Goal: Task Accomplishment & Management: Manage account settings

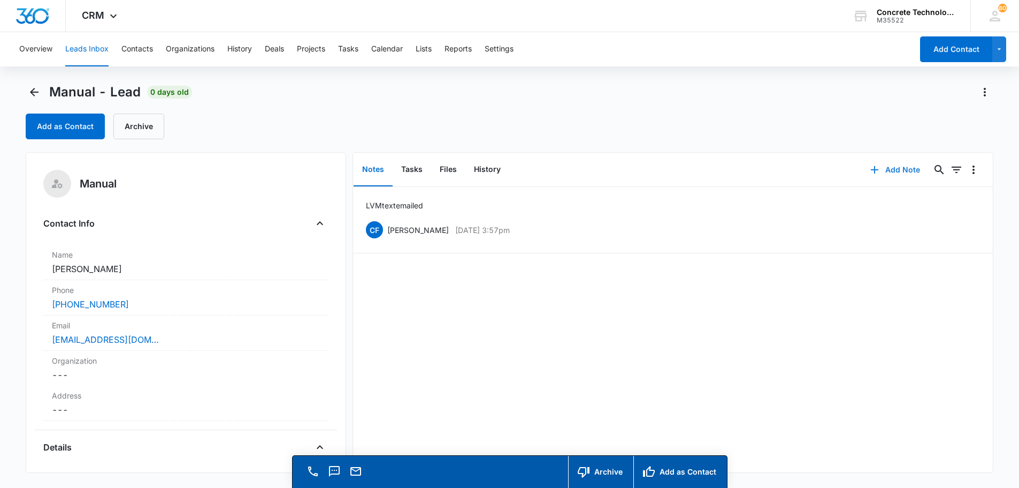
click at [886, 166] on button "Add Note" at bounding box center [895, 170] width 71 height 26
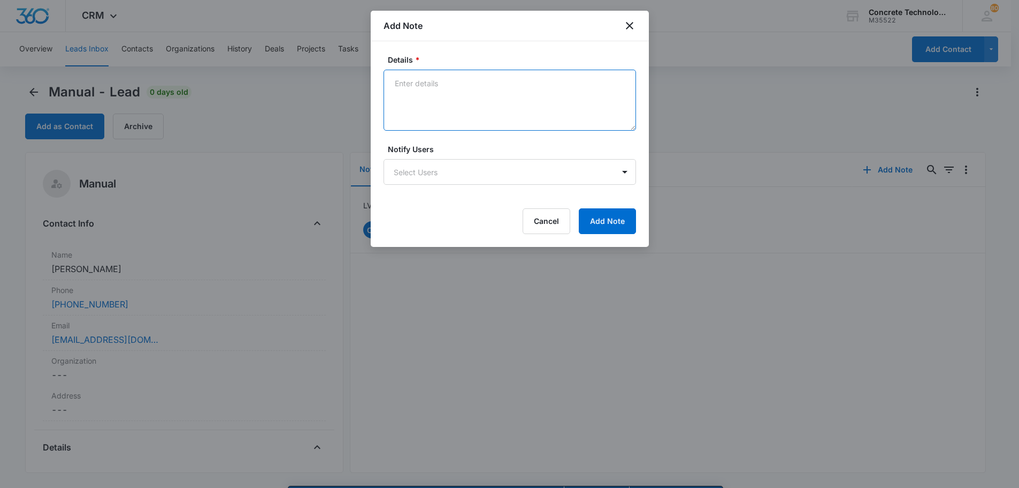
click at [397, 83] on textarea "Details *" at bounding box center [510, 100] width 253 height 61
type textarea "LVM emailed text"
click at [592, 176] on body "CRM Apps Reputation Websites Forms CRM Email Social Content Ads Intelligence Fi…" at bounding box center [509, 259] width 1019 height 518
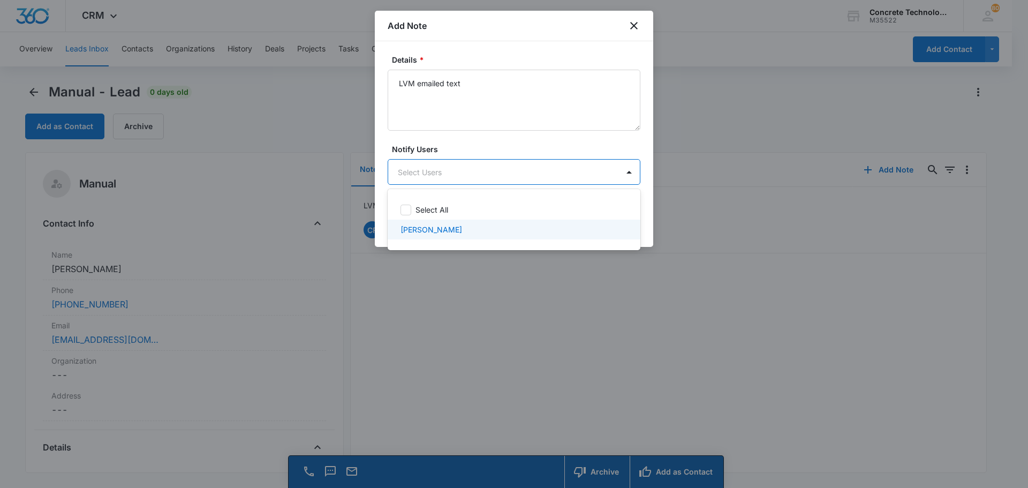
click at [468, 235] on div "[PERSON_NAME]" at bounding box center [513, 229] width 253 height 20
click at [565, 235] on div "[PERSON_NAME]" at bounding box center [512, 231] width 225 height 13
click at [565, 235] on div "[PERSON_NAME]" at bounding box center [513, 229] width 253 height 20
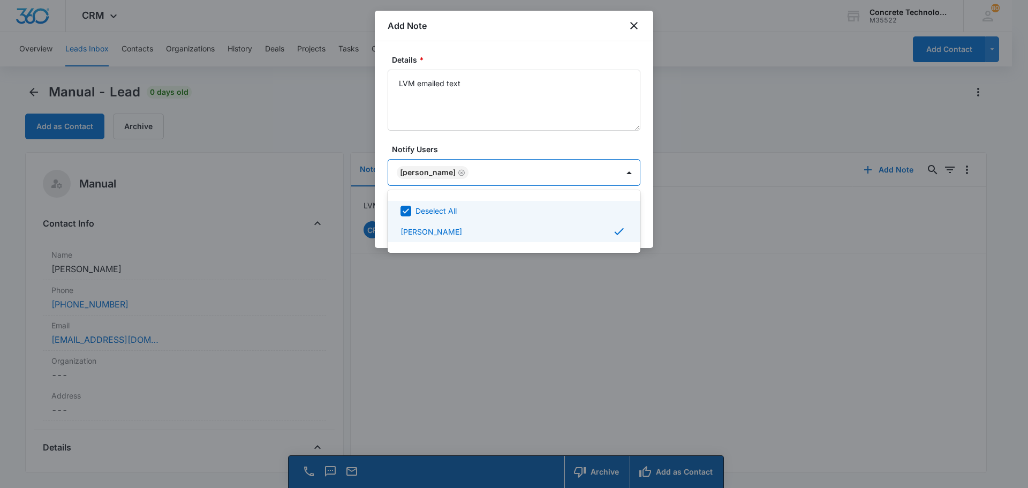
click at [612, 172] on div at bounding box center [514, 244] width 1028 height 488
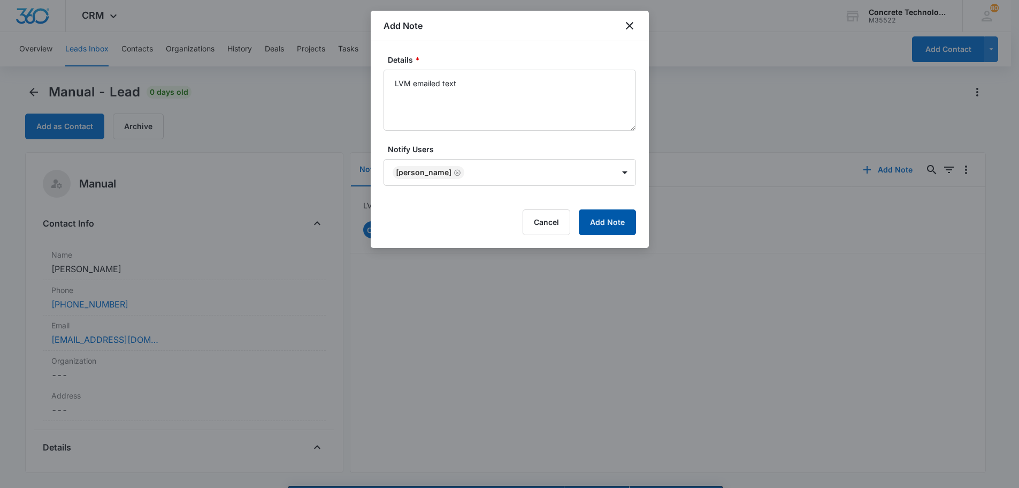
click at [608, 219] on button "Add Note" at bounding box center [607, 222] width 57 height 26
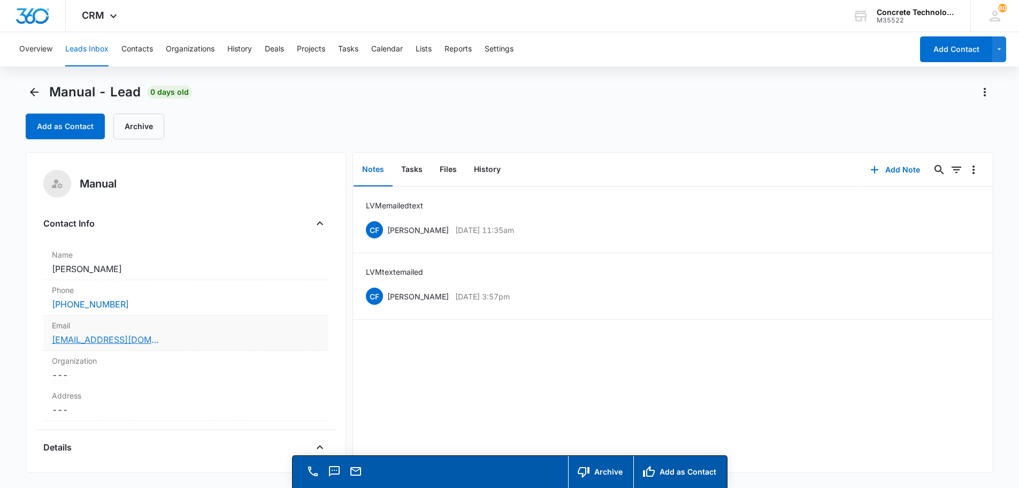
click at [140, 342] on link "[EMAIL_ADDRESS][DOMAIN_NAME]" at bounding box center [105, 339] width 107 height 13
click at [419, 168] on button "Tasks" at bounding box center [412, 169] width 39 height 33
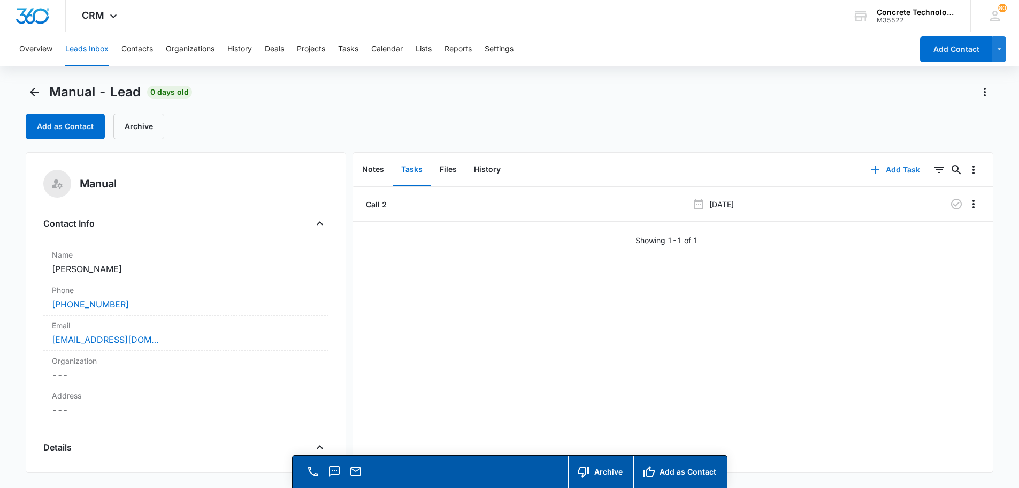
click at [884, 171] on button "Add Task" at bounding box center [896, 170] width 71 height 26
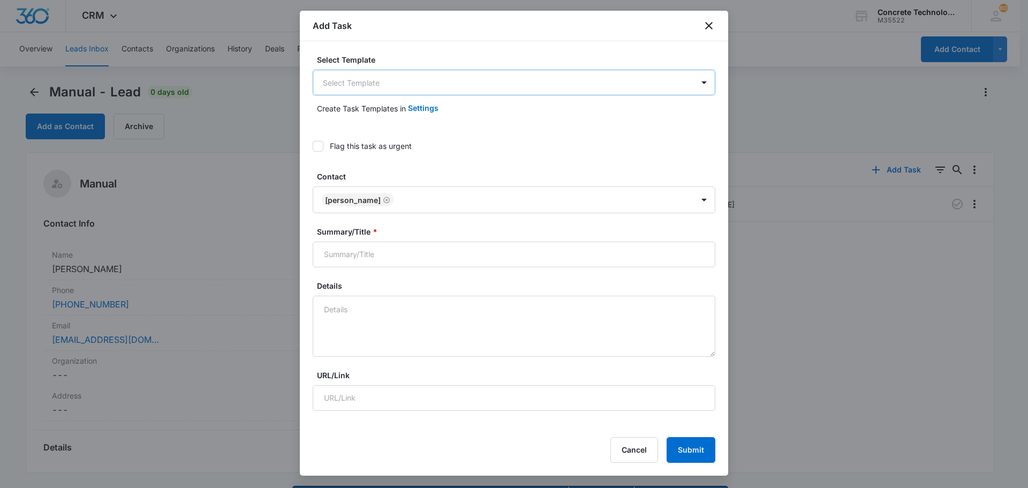
click at [347, 79] on body "CRM Apps Reputation Websites Forms CRM Email Social Content Ads Intelligence Fi…" at bounding box center [514, 259] width 1028 height 518
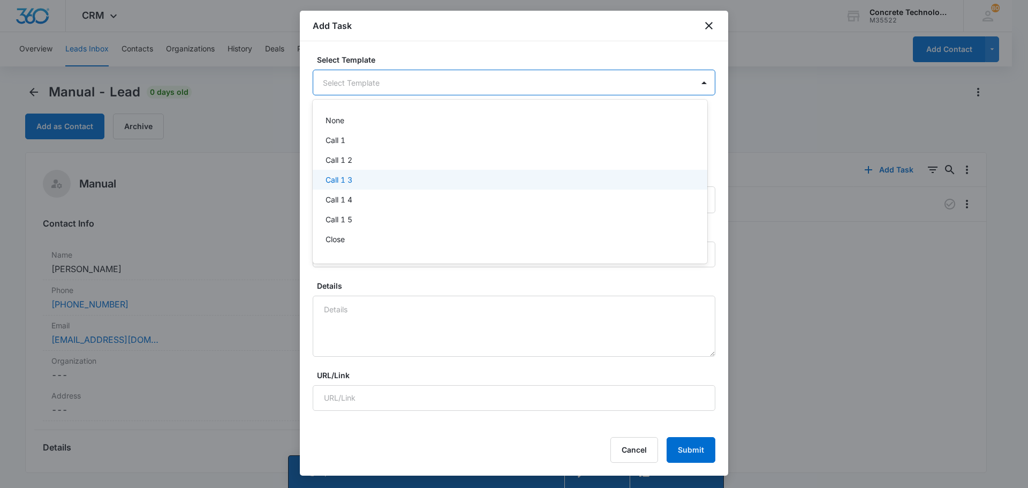
click at [339, 179] on p "Call 1 3" at bounding box center [338, 179] width 27 height 11
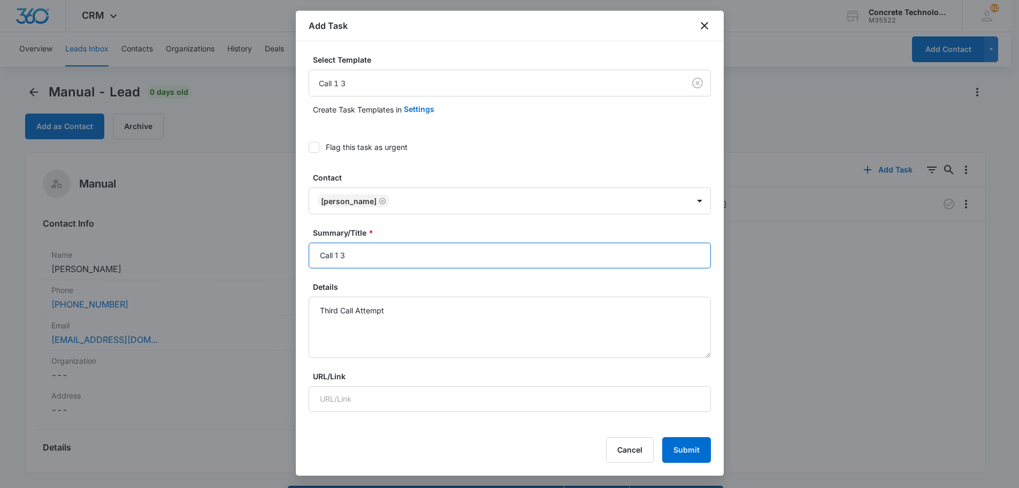
click at [339, 255] on input "Call 1 3" at bounding box center [510, 255] width 402 height 26
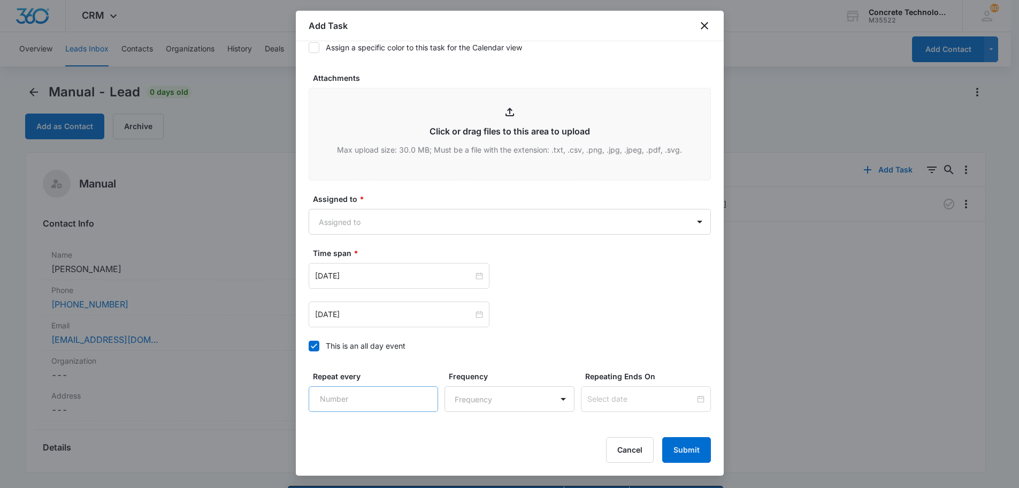
scroll to position [466, 0]
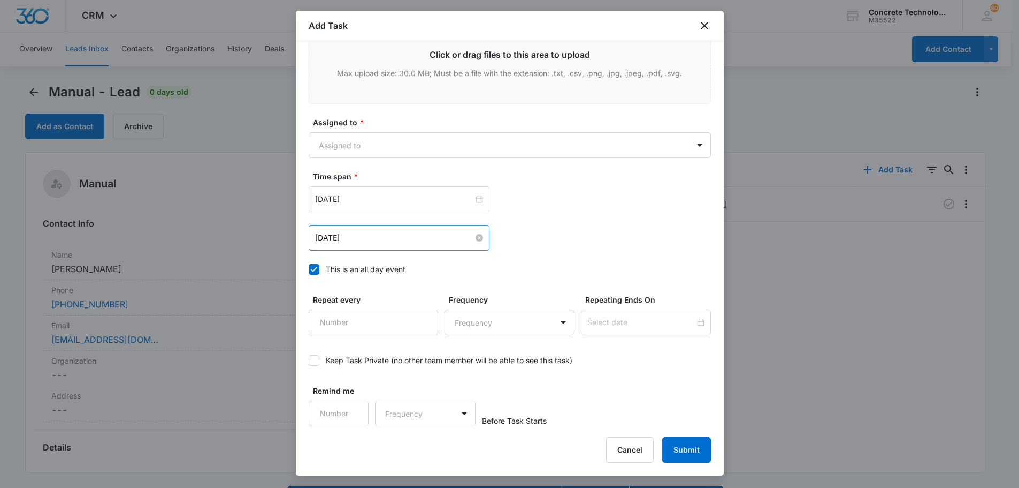
type input "Call 3"
click at [366, 241] on input "[DATE]" at bounding box center [394, 238] width 158 height 12
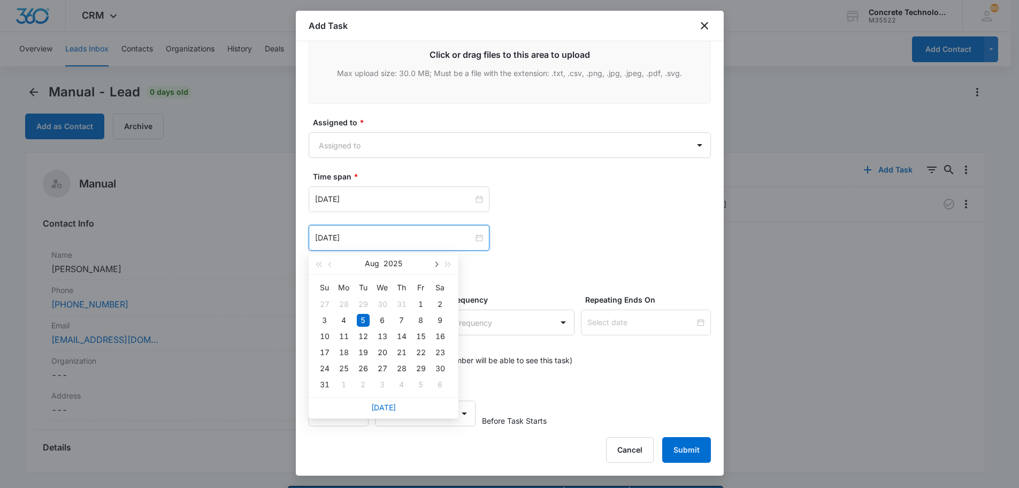
click at [439, 263] on button "button" at bounding box center [436, 263] width 12 height 21
type input "[DATE]"
click at [341, 335] on div "15" at bounding box center [344, 336] width 13 height 13
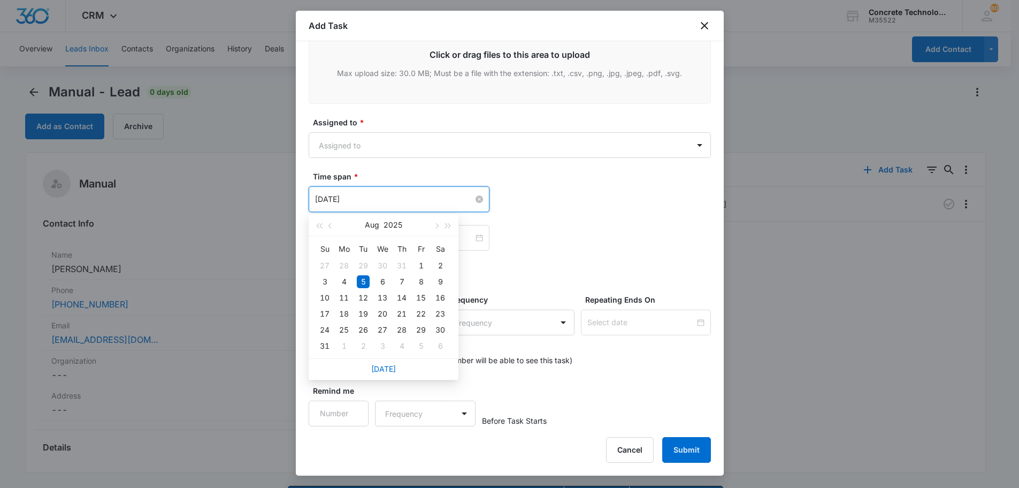
click at [377, 195] on input "[DATE]" at bounding box center [394, 199] width 158 height 12
click at [440, 224] on button "button" at bounding box center [436, 224] width 12 height 21
type input "[DATE]"
click at [340, 297] on div "15" at bounding box center [344, 297] width 13 height 13
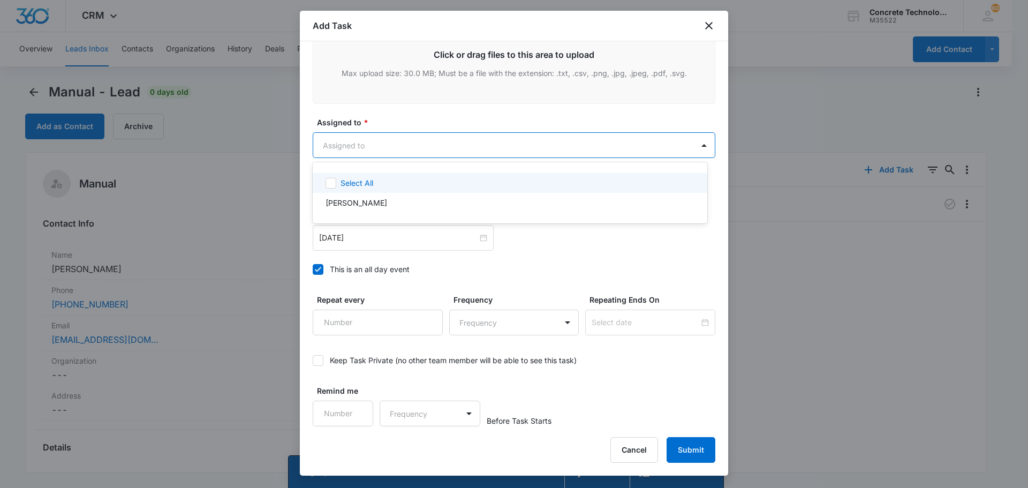
click at [328, 144] on body "CRM Apps Reputation Websites Forms CRM Email Social Content Ads Intelligence Fi…" at bounding box center [514, 244] width 1028 height 488
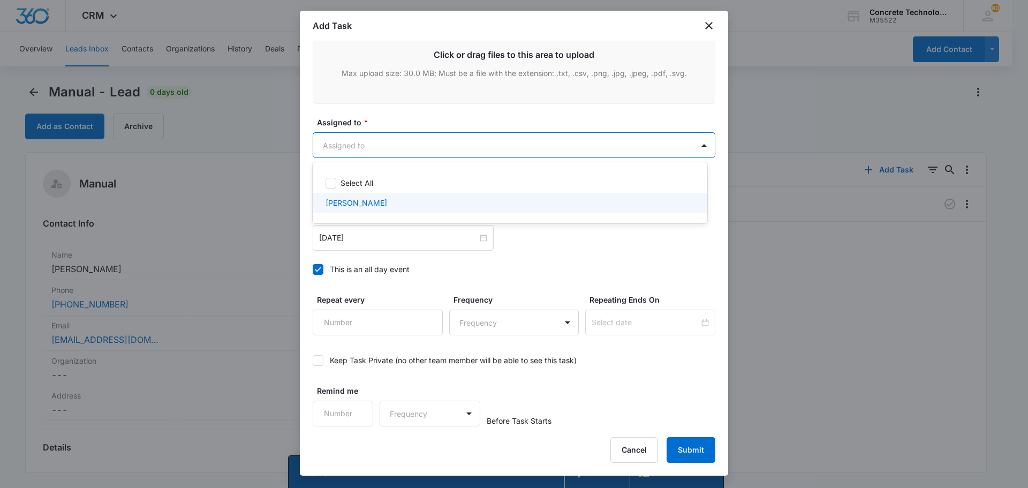
click at [339, 201] on p "[PERSON_NAME]" at bounding box center [356, 202] width 62 height 11
checkbox input "true"
click at [690, 448] on div at bounding box center [514, 244] width 1028 height 488
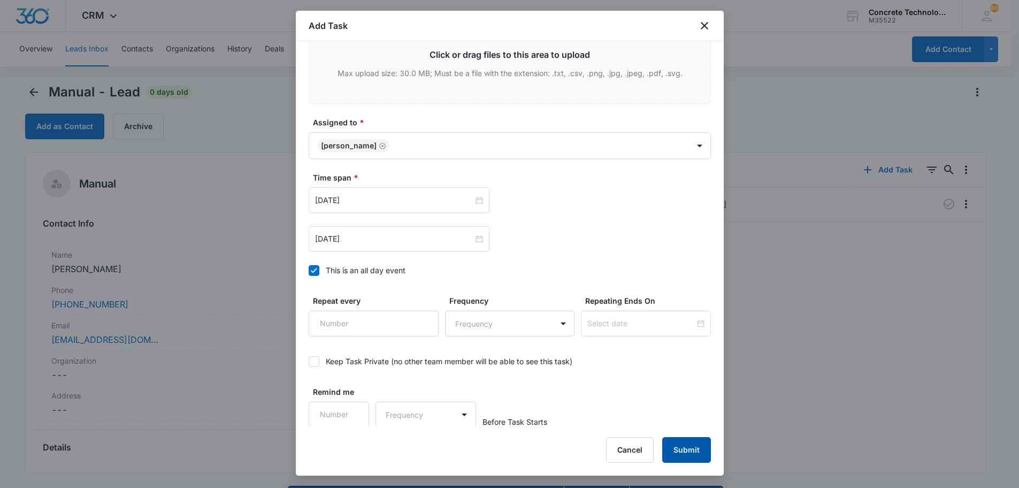
click at [690, 448] on button "Submit" at bounding box center [687, 450] width 49 height 26
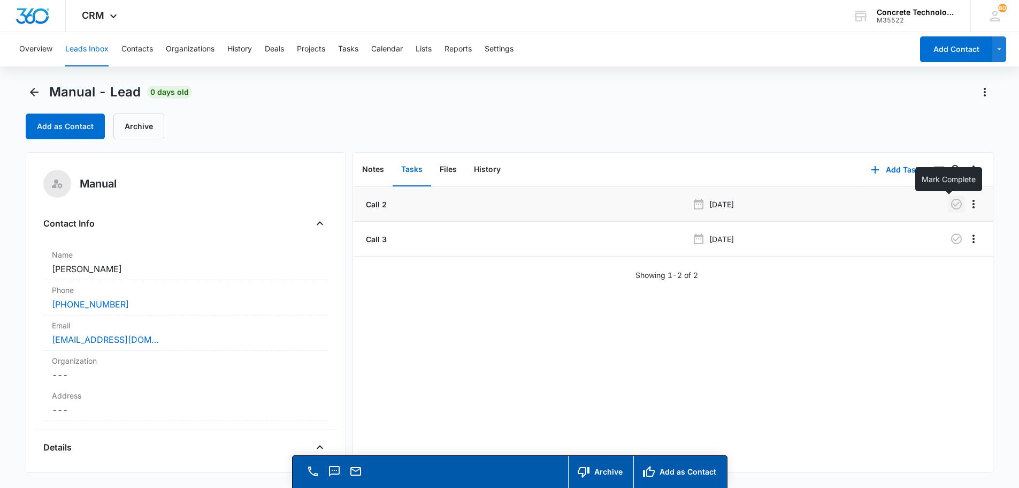
click at [950, 203] on icon "button" at bounding box center [956, 203] width 13 height 13
click at [349, 49] on button "Tasks" at bounding box center [348, 49] width 20 height 34
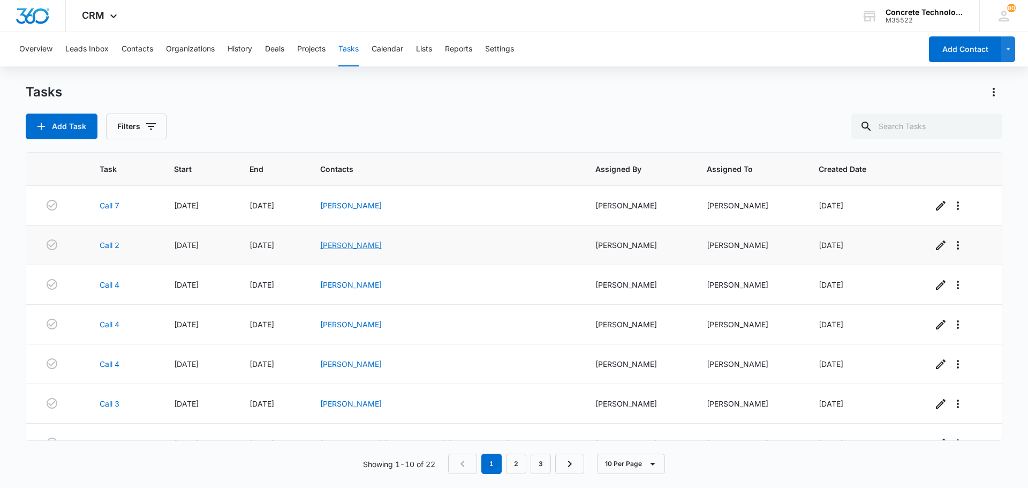
click at [382, 246] on link "[PERSON_NAME]" at bounding box center [351, 244] width 62 height 9
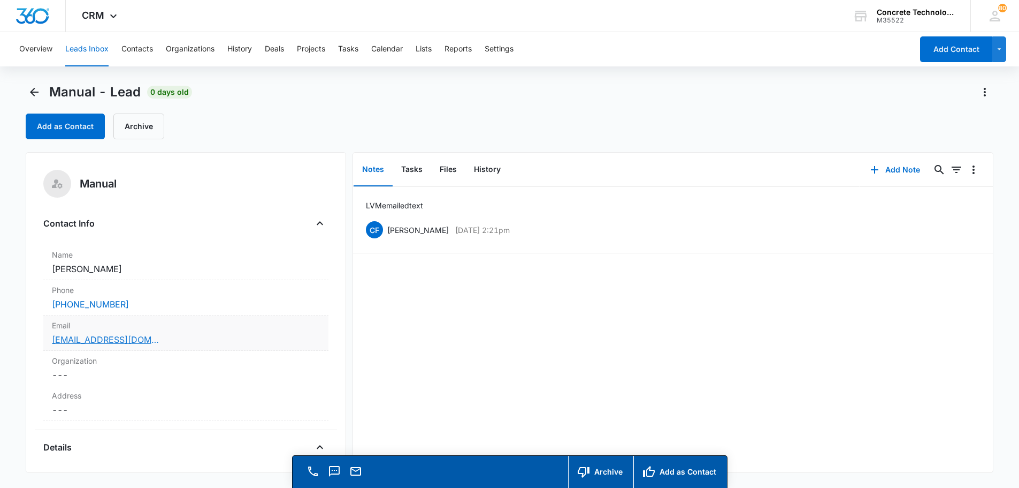
click at [86, 340] on link "[EMAIL_ADDRESS][DOMAIN_NAME]" at bounding box center [105, 339] width 107 height 13
click at [112, 340] on link "[EMAIL_ADDRESS][DOMAIN_NAME]" at bounding box center [105, 339] width 107 height 13
click at [888, 169] on button "Add Note" at bounding box center [895, 170] width 71 height 26
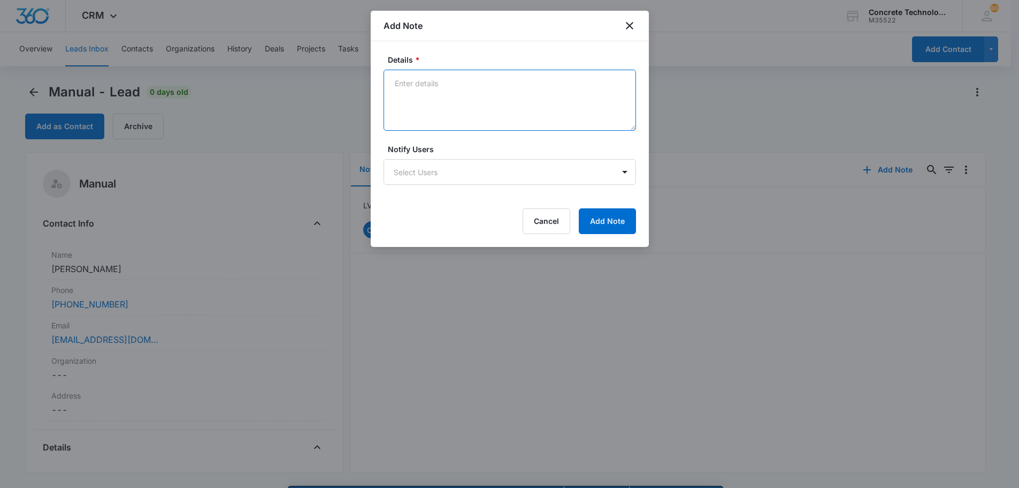
click at [395, 81] on textarea "Details *" at bounding box center [510, 100] width 253 height 61
type textarea "LVM emailed"
click at [405, 171] on body "CRM Apps Reputation Websites Forms CRM Email Social Content Ads Intelligence Fi…" at bounding box center [509, 259] width 1019 height 518
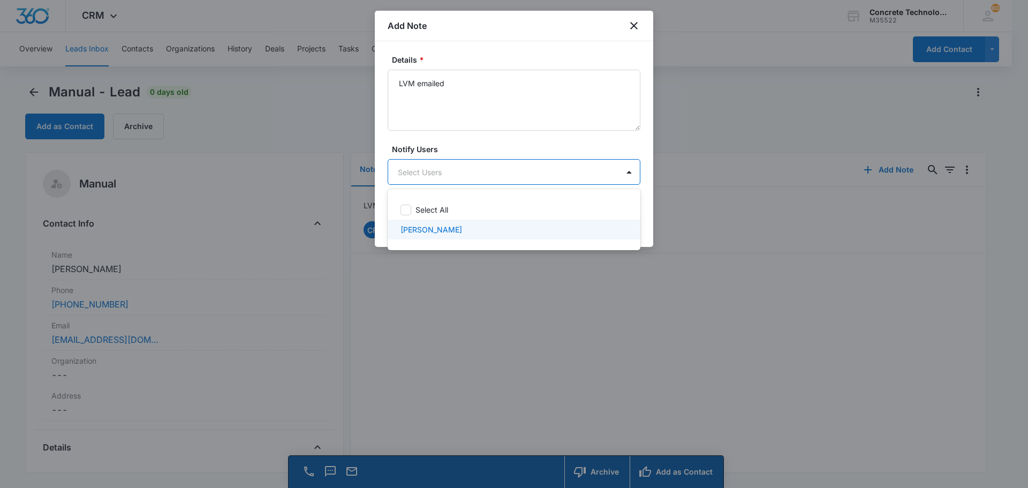
click at [417, 234] on p "[PERSON_NAME]" at bounding box center [431, 229] width 62 height 11
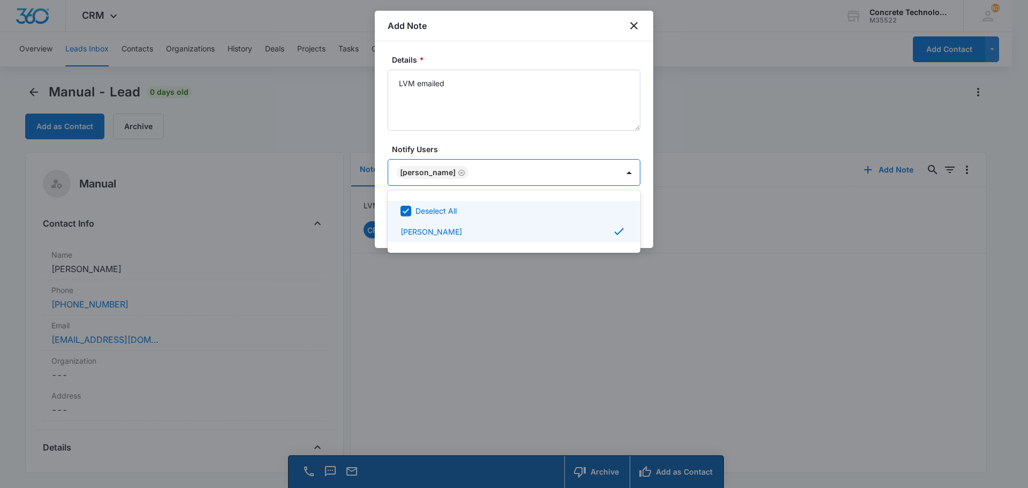
click at [602, 171] on div at bounding box center [514, 244] width 1028 height 488
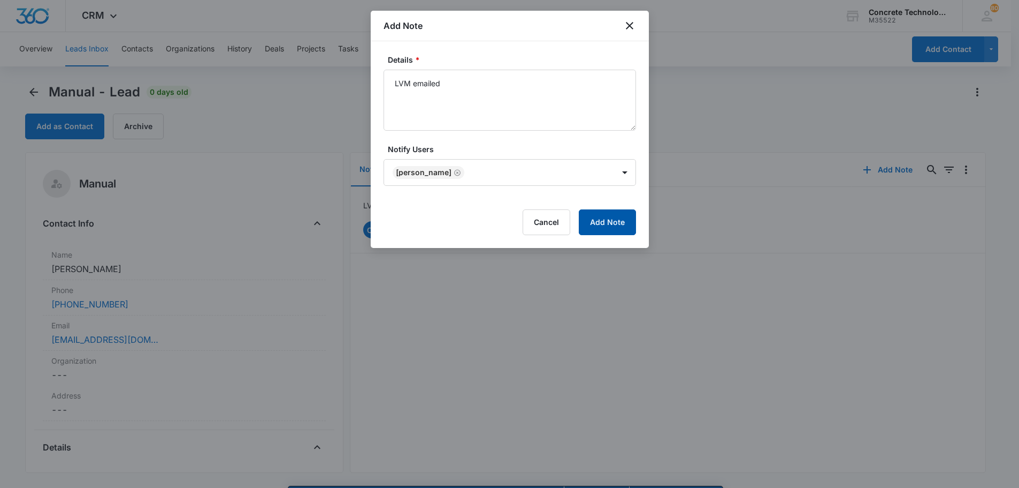
click at [612, 219] on button "Add Note" at bounding box center [607, 222] width 57 height 26
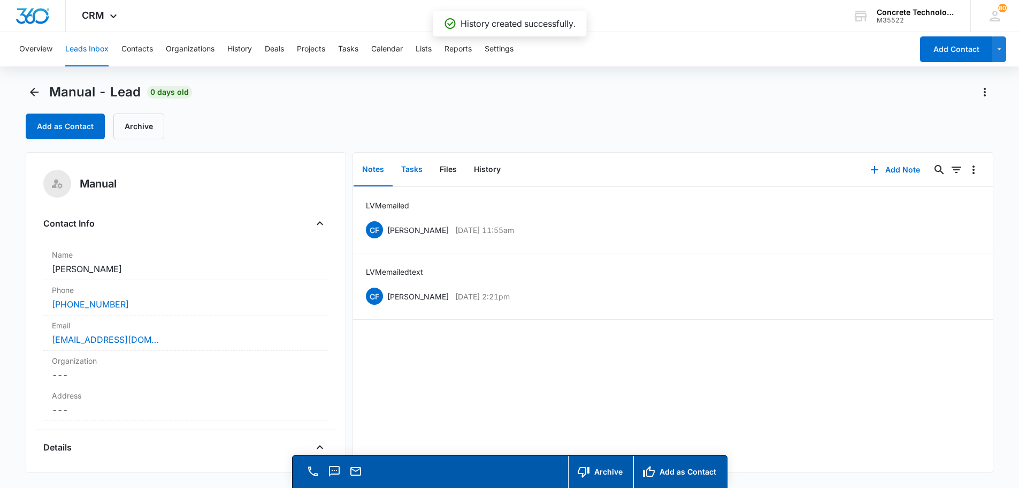
click at [417, 168] on button "Tasks" at bounding box center [412, 169] width 39 height 33
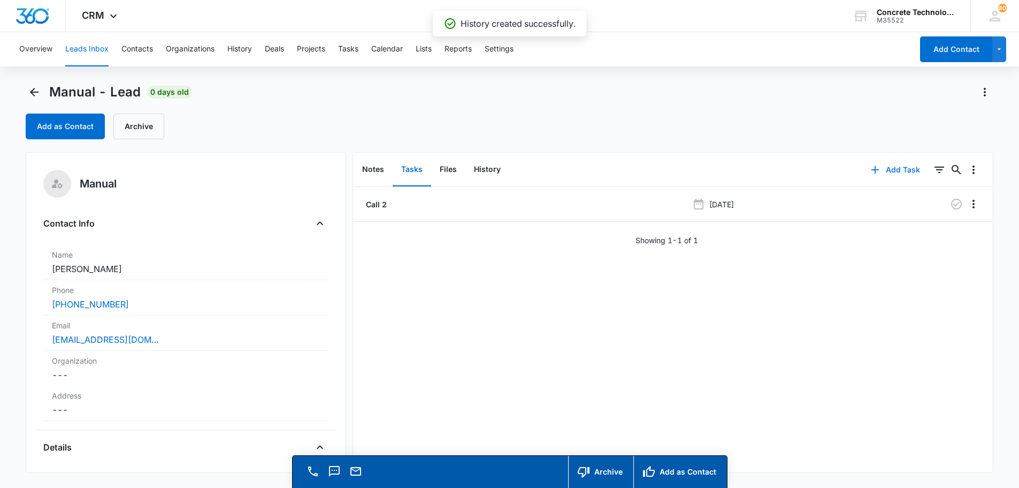
click at [892, 170] on button "Add Task" at bounding box center [896, 170] width 71 height 26
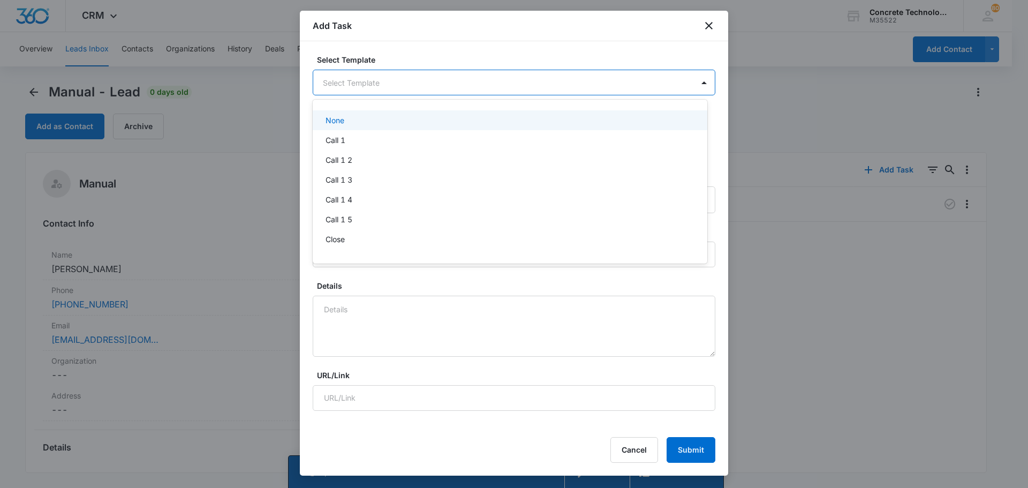
click at [381, 85] on body "CRM Apps Reputation Websites Forms CRM Email Social Content Ads Intelligence Fi…" at bounding box center [514, 244] width 1028 height 488
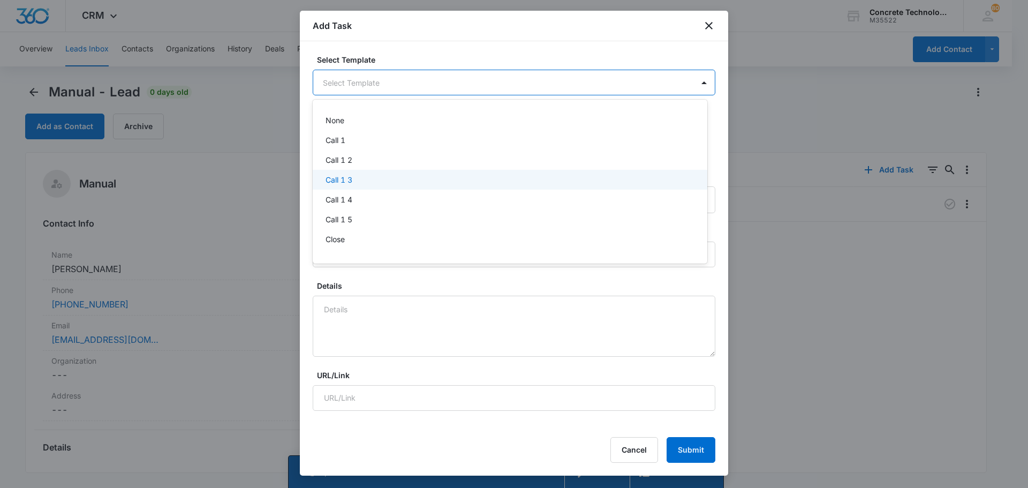
click at [350, 180] on p "Call 1 3" at bounding box center [338, 179] width 27 height 11
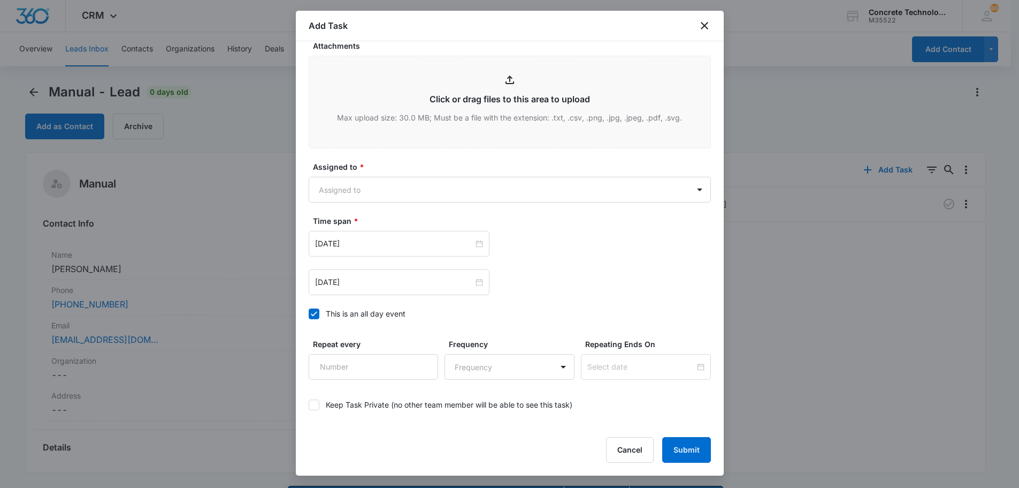
scroll to position [466, 0]
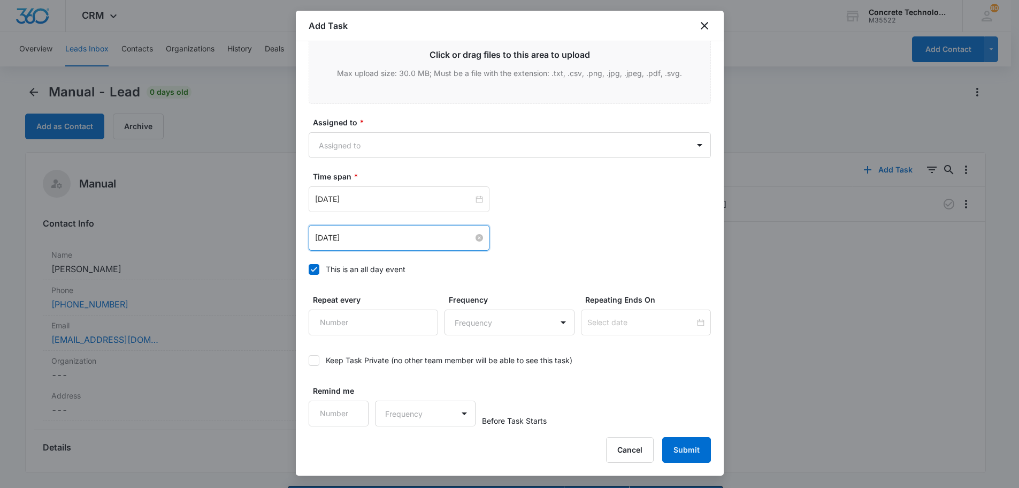
click at [364, 233] on input "[DATE]" at bounding box center [394, 238] width 158 height 12
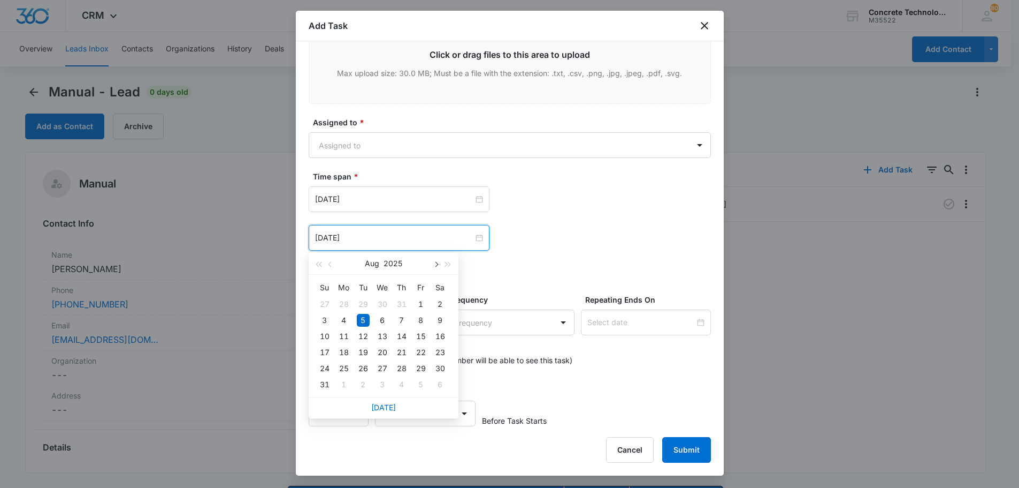
click at [439, 267] on button "button" at bounding box center [436, 263] width 12 height 21
type input "[DATE]"
click at [342, 337] on div "15" at bounding box center [344, 336] width 13 height 13
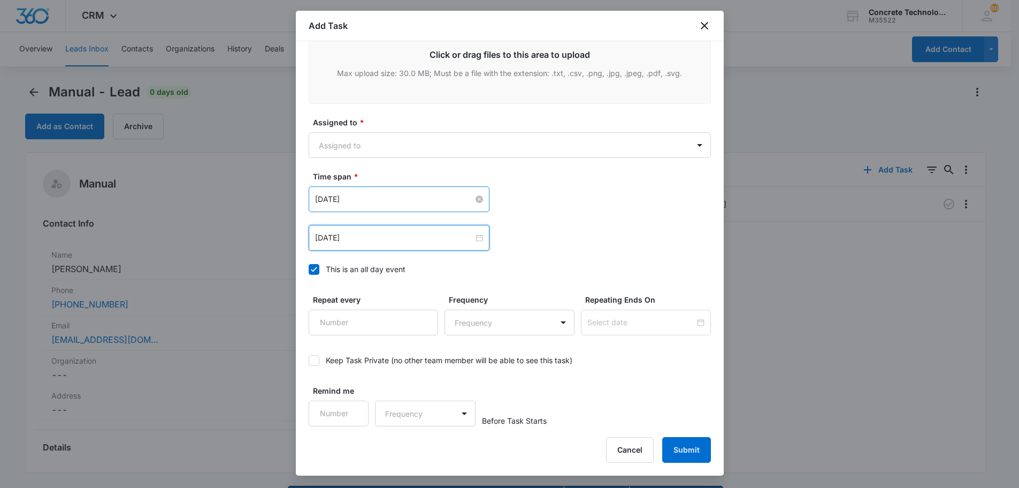
click at [368, 199] on input "[DATE]" at bounding box center [394, 199] width 158 height 12
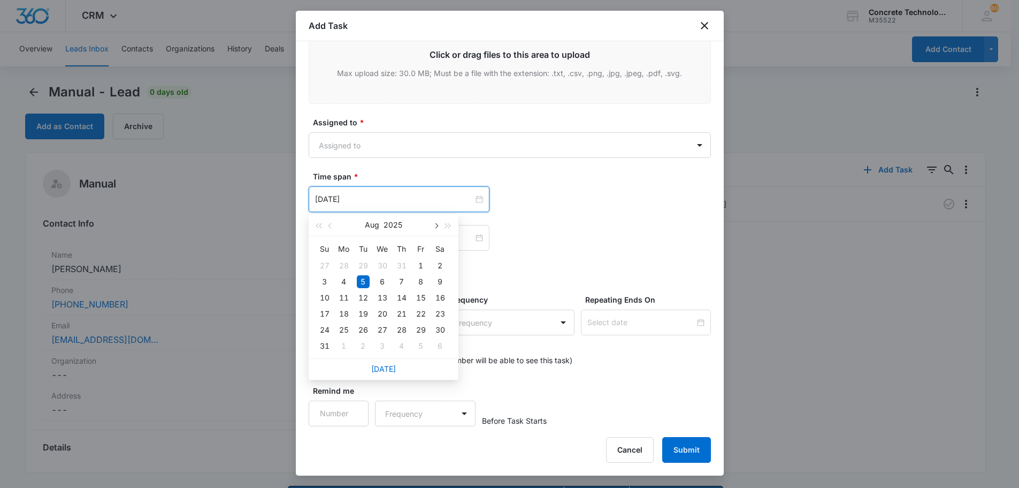
click at [438, 227] on button "button" at bounding box center [436, 224] width 12 height 21
type input "[DATE]"
click at [345, 295] on div "15" at bounding box center [344, 297] width 13 height 13
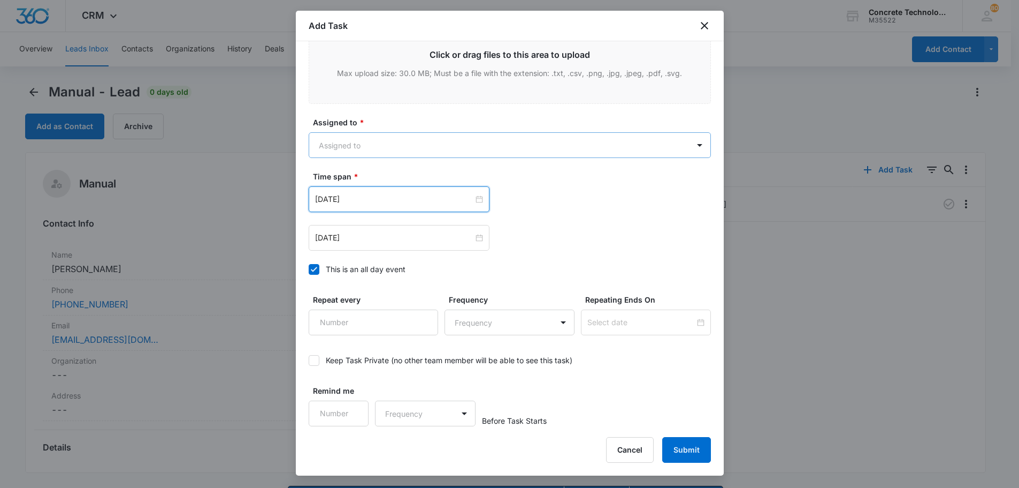
click at [337, 144] on body "CRM Apps Reputation Websites Forms CRM Email Social Content Ads Intelligence Fi…" at bounding box center [509, 259] width 1019 height 518
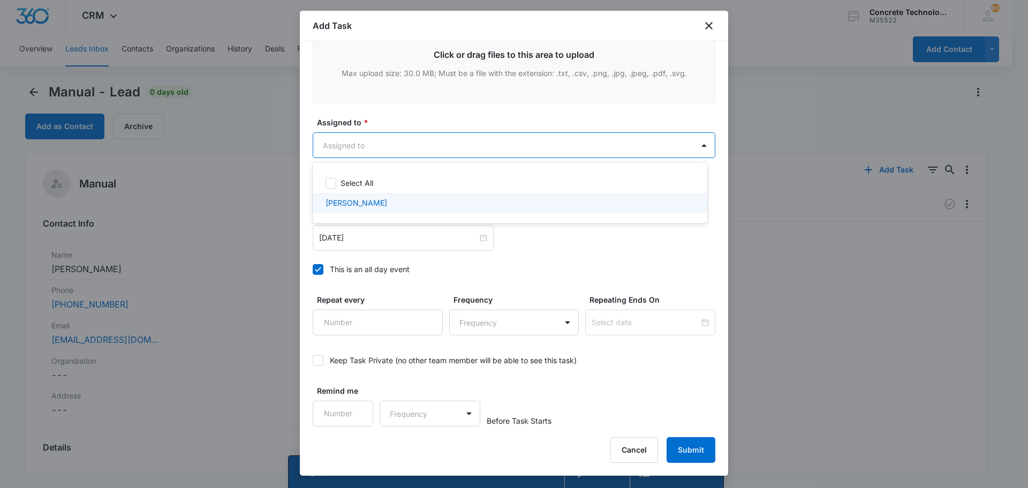
click at [342, 200] on p "[PERSON_NAME]" at bounding box center [356, 202] width 62 height 11
checkbox input "true"
click at [681, 443] on div at bounding box center [514, 244] width 1028 height 488
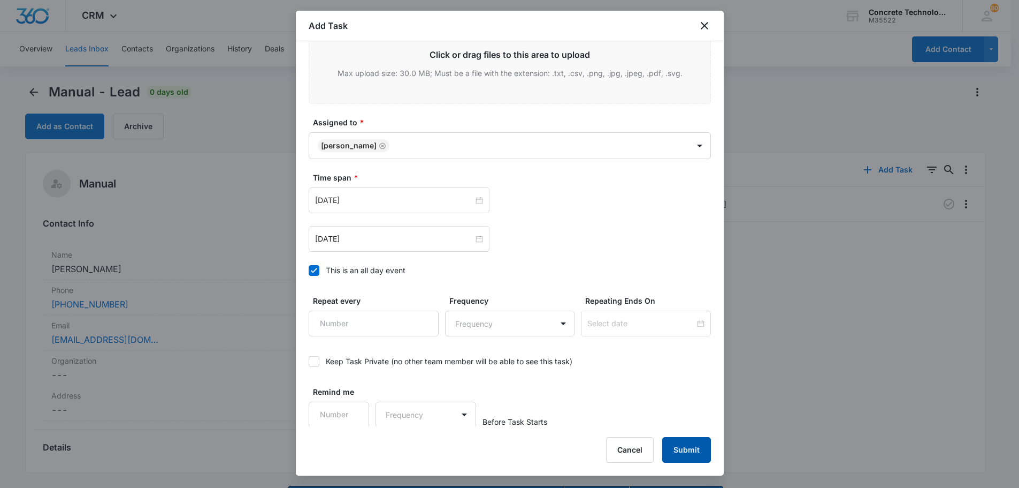
click at [681, 443] on button "Submit" at bounding box center [687, 450] width 49 height 26
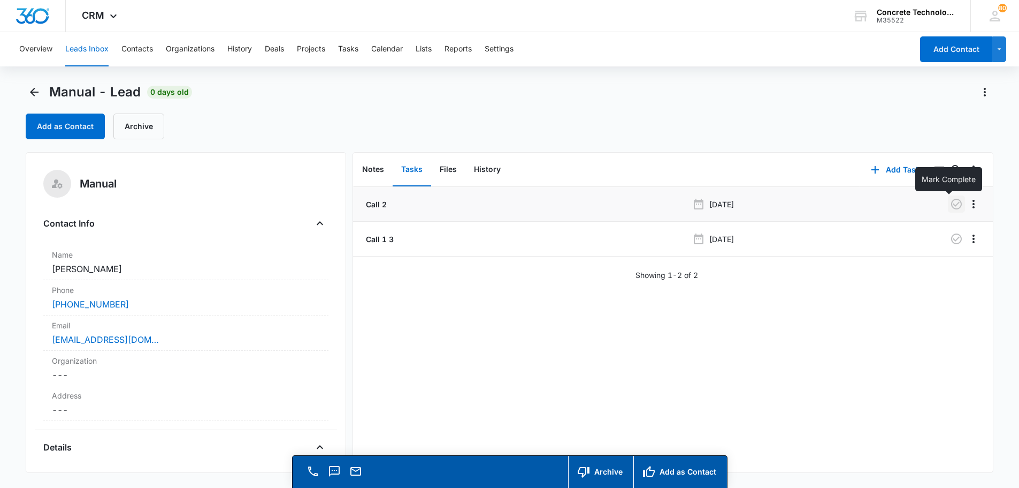
click at [952, 205] on icon "button" at bounding box center [957, 204] width 11 height 11
click at [351, 50] on button "Tasks" at bounding box center [348, 49] width 20 height 34
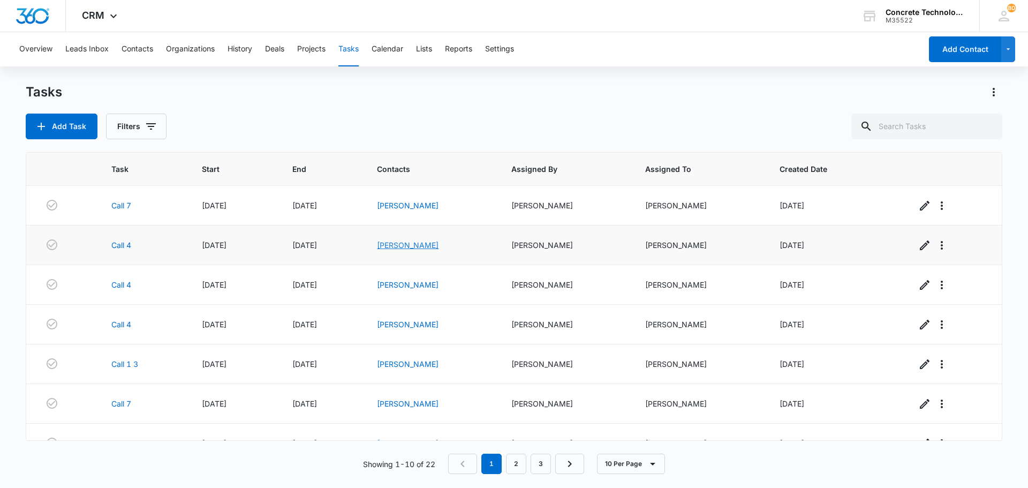
click at [414, 247] on link "[PERSON_NAME]" at bounding box center [408, 244] width 62 height 9
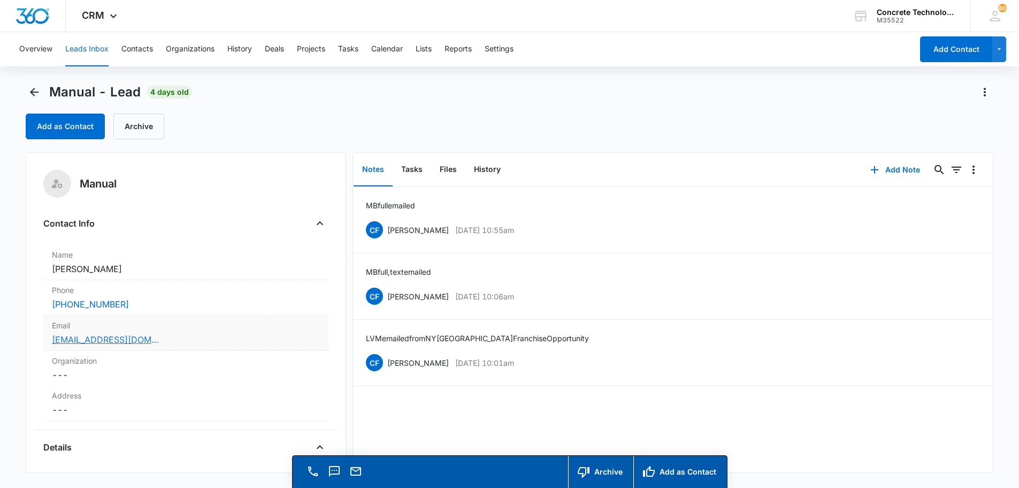
click at [118, 337] on link "[EMAIL_ADDRESS][DOMAIN_NAME]" at bounding box center [105, 339] width 107 height 13
click at [591, 324] on li "LVM emailed from [GEOGRAPHIC_DATA] [GEOGRAPHIC_DATA] Franchise Opportunity CF […" at bounding box center [673, 352] width 641 height 66
click at [895, 170] on button "Add Note" at bounding box center [895, 170] width 71 height 26
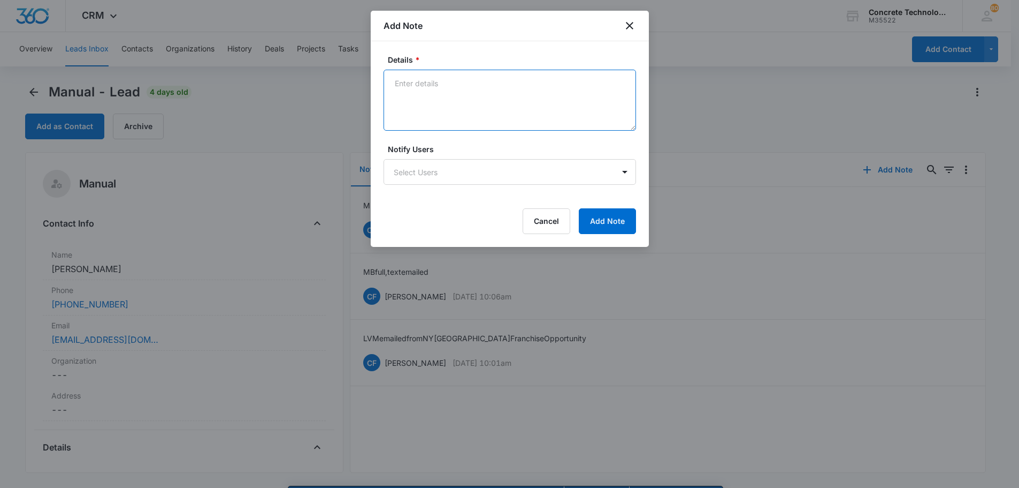
click at [412, 85] on textarea "Details *" at bounding box center [510, 100] width 253 height 61
type textarea "LVM text emailed"
click at [421, 173] on body "CRM Apps Reputation Websites Forms CRM Email Social Content Ads Intelligence Fi…" at bounding box center [509, 259] width 1019 height 518
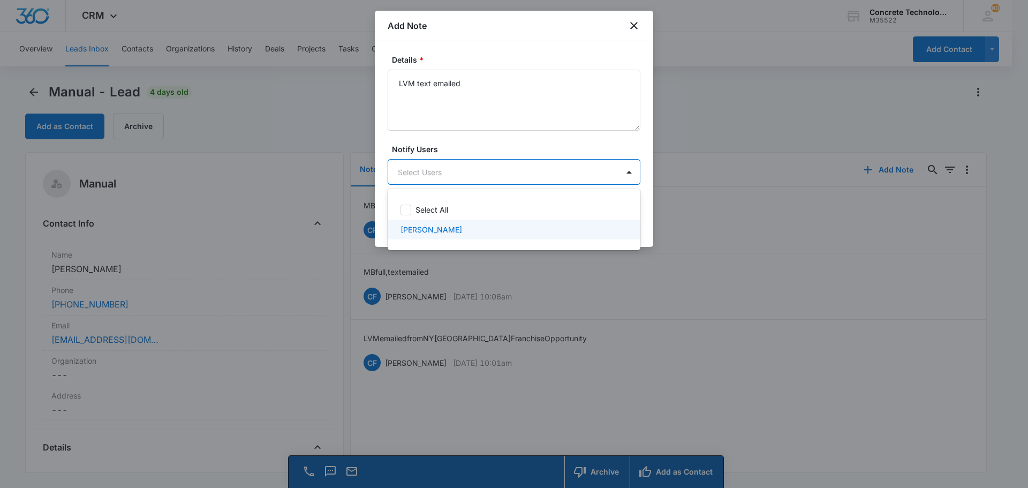
click at [429, 232] on p "[PERSON_NAME]" at bounding box center [431, 229] width 62 height 11
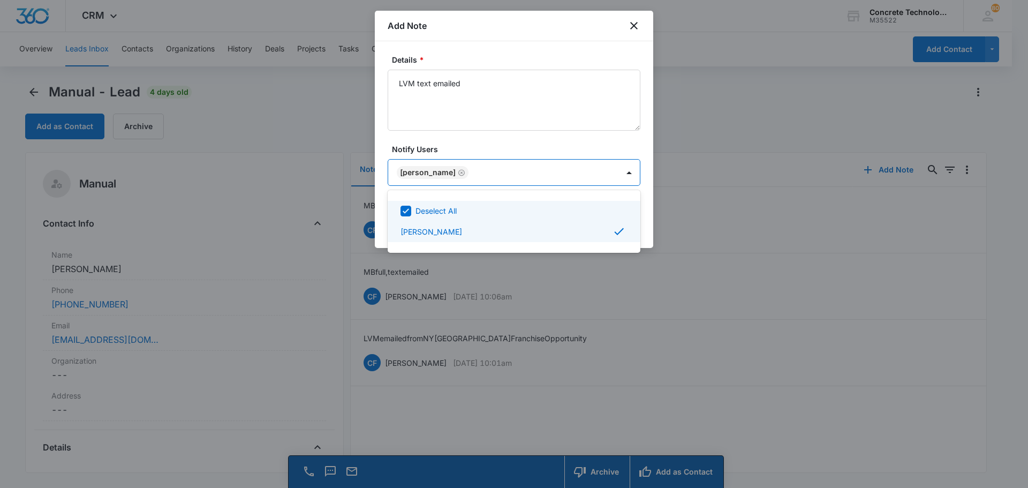
click at [614, 173] on div at bounding box center [514, 244] width 1028 height 488
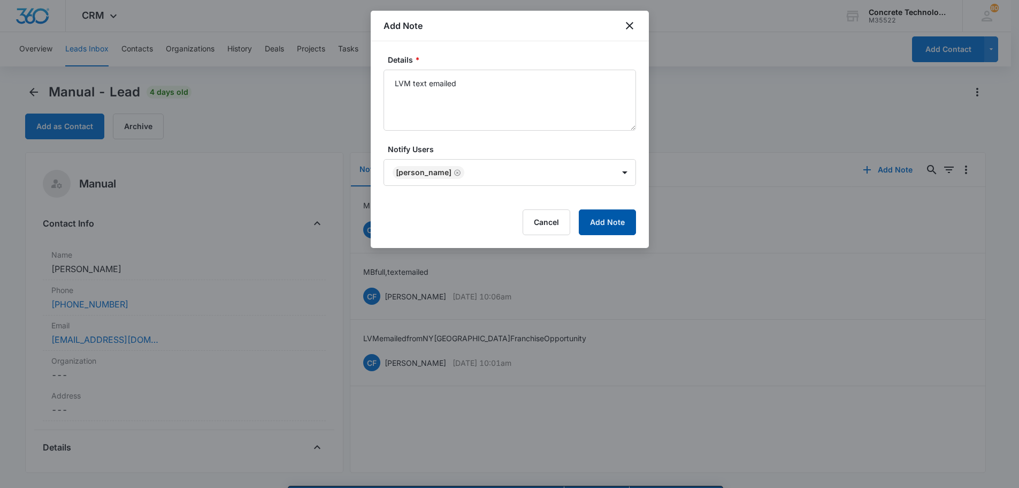
click at [608, 226] on button "Add Note" at bounding box center [607, 222] width 57 height 26
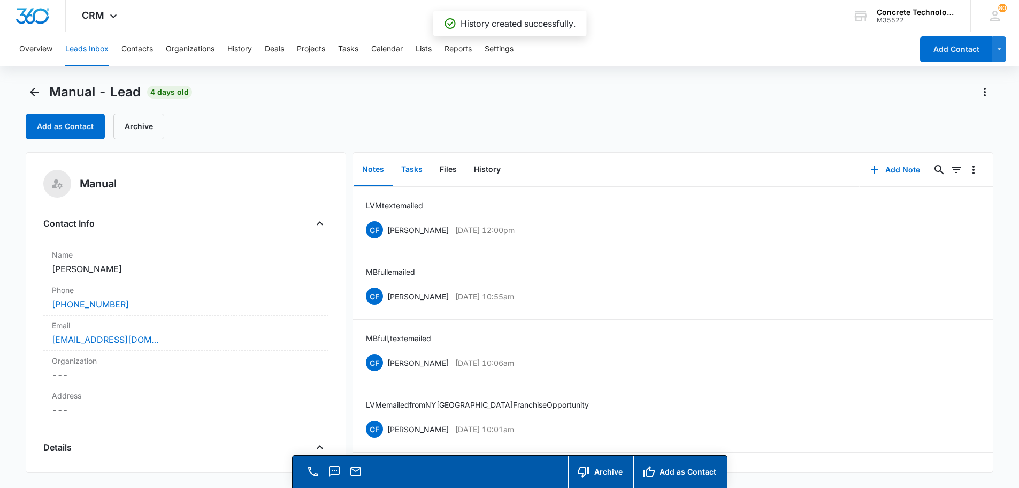
click at [410, 170] on button "Tasks" at bounding box center [412, 169] width 39 height 33
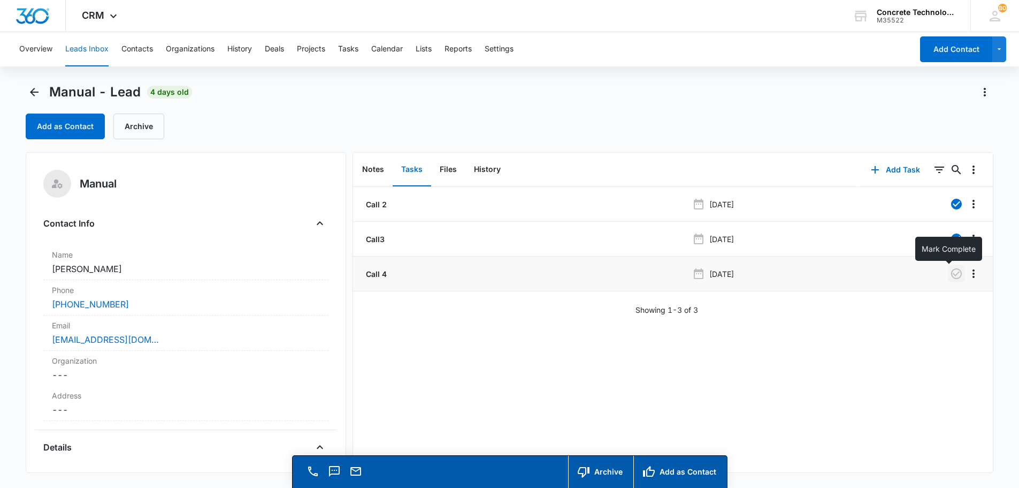
click at [952, 270] on icon "button" at bounding box center [957, 273] width 11 height 11
click at [889, 168] on button "Add Task" at bounding box center [896, 170] width 71 height 26
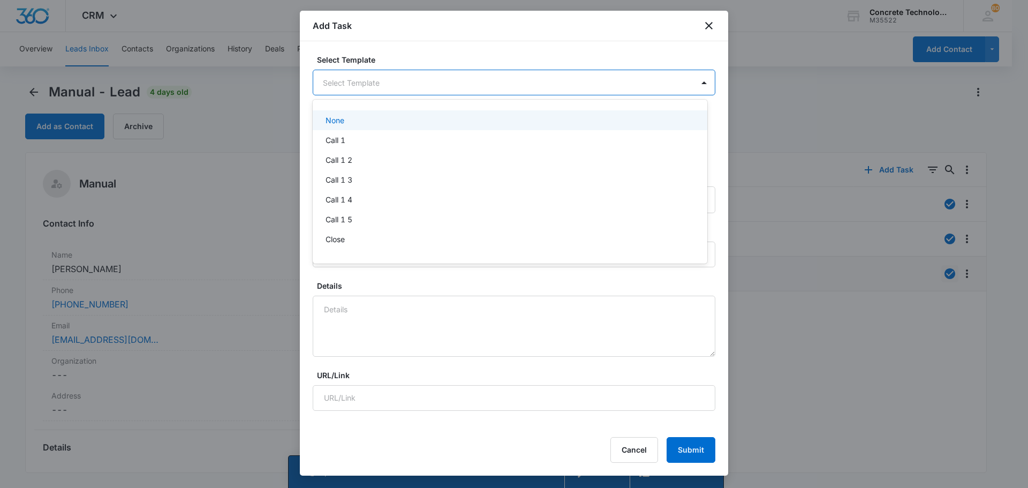
click at [478, 83] on body "CRM Apps Reputation Websites Forms CRM Email Social Content Ads Intelligence Fi…" at bounding box center [514, 244] width 1028 height 488
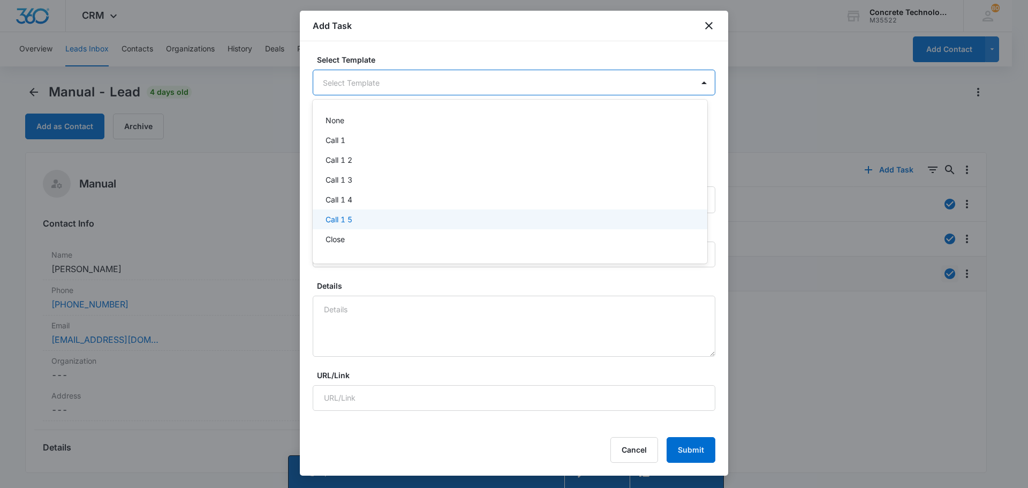
click at [345, 217] on p "Call 1 5" at bounding box center [338, 219] width 27 height 11
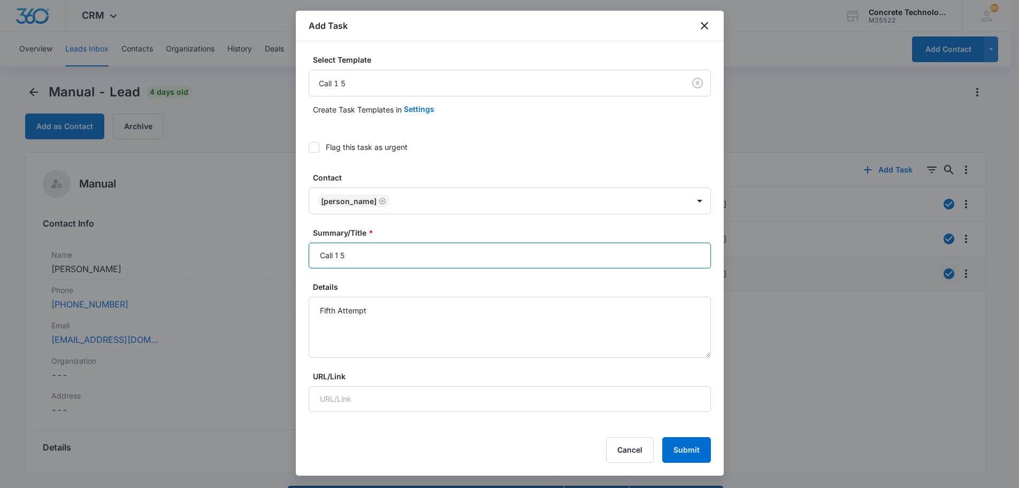
click at [339, 254] on input "Call 1 5" at bounding box center [510, 255] width 402 height 26
type input "Call 5"
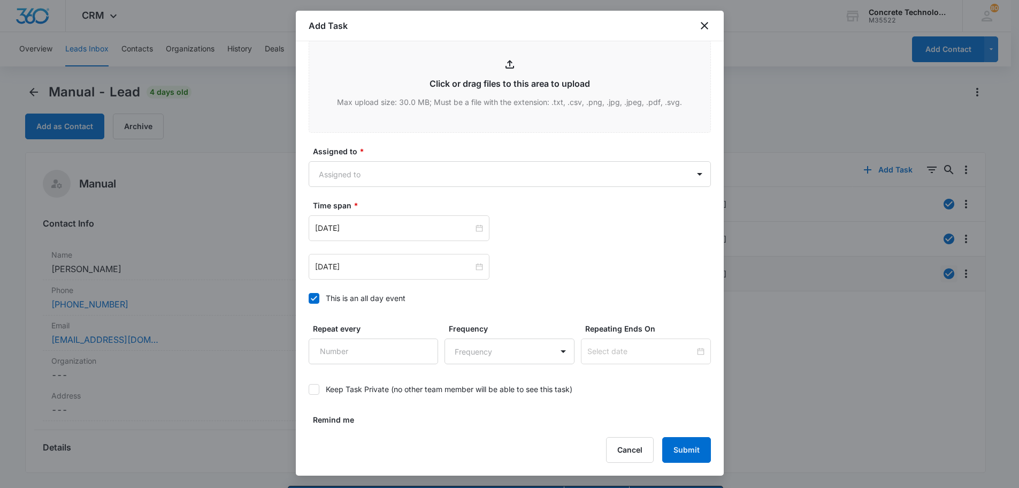
scroll to position [535, 0]
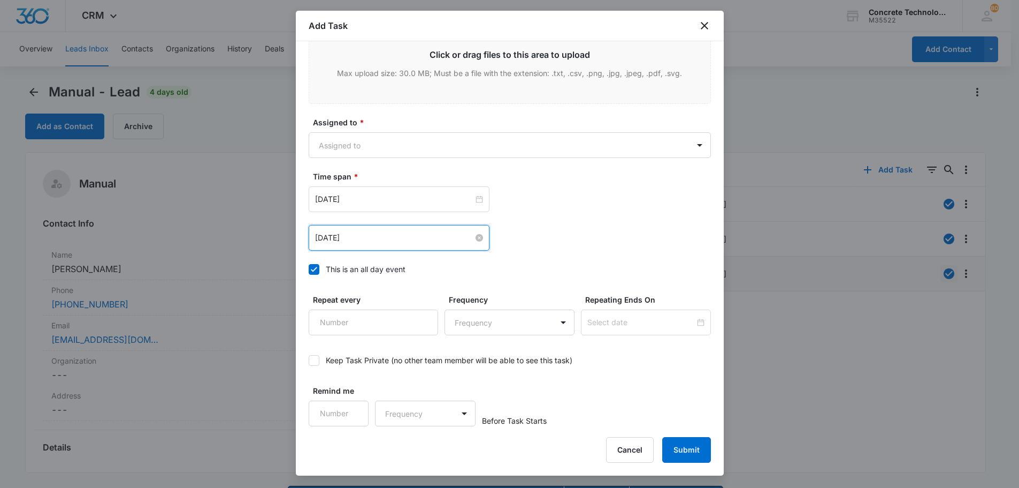
click at [367, 234] on input "[DATE]" at bounding box center [394, 238] width 158 height 12
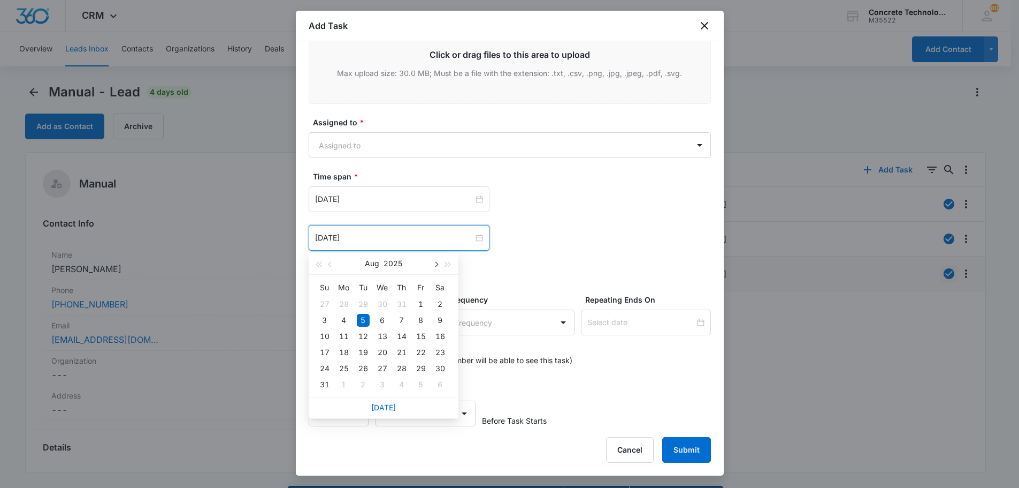
click at [436, 265] on span "button" at bounding box center [435, 264] width 5 height 5
type input "[DATE]"
click at [364, 337] on div "16" at bounding box center [363, 336] width 13 height 13
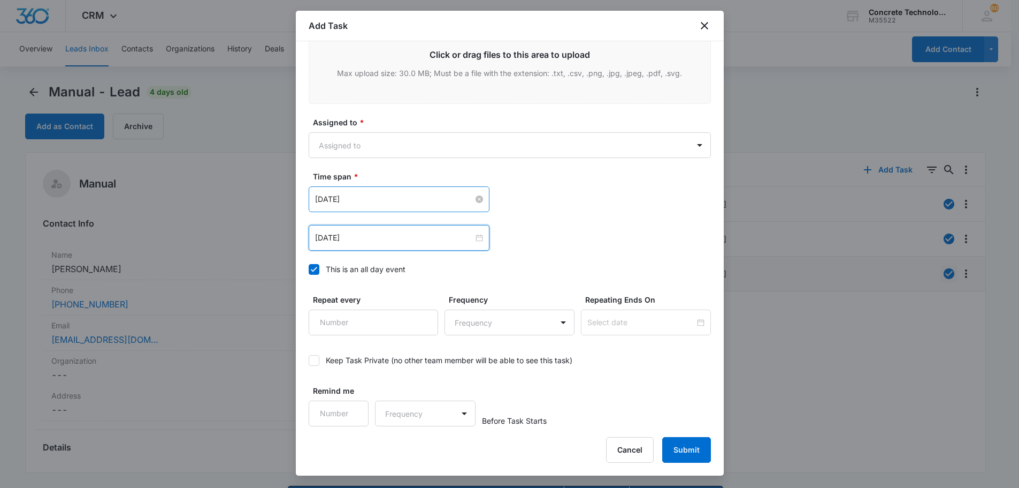
click at [385, 199] on input "[DATE]" at bounding box center [394, 199] width 158 height 12
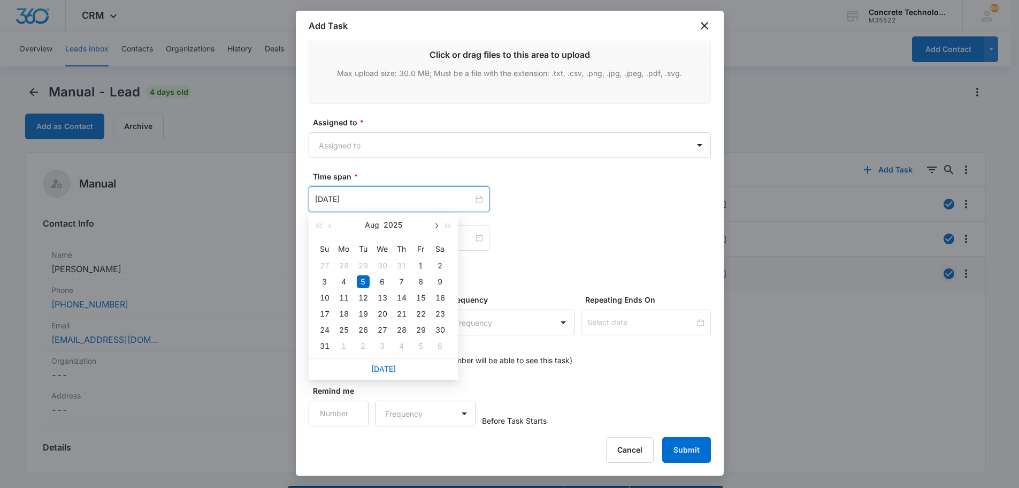
click at [433, 226] on span "button" at bounding box center [435, 225] width 5 height 5
type input "[DATE]"
click at [365, 296] on div "16" at bounding box center [363, 297] width 13 height 13
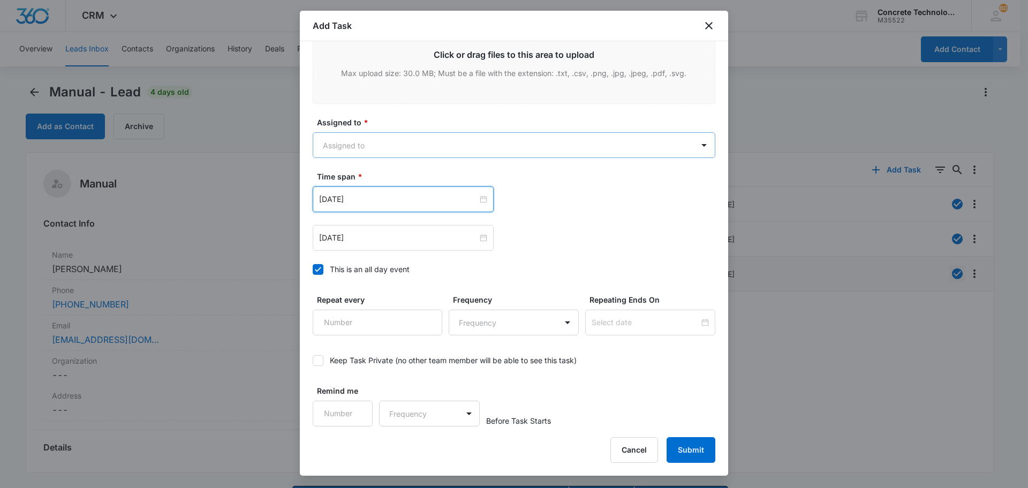
click at [347, 142] on body "CRM Apps Reputation Websites Forms CRM Email Social Content Ads Intelligence Fi…" at bounding box center [514, 259] width 1028 height 518
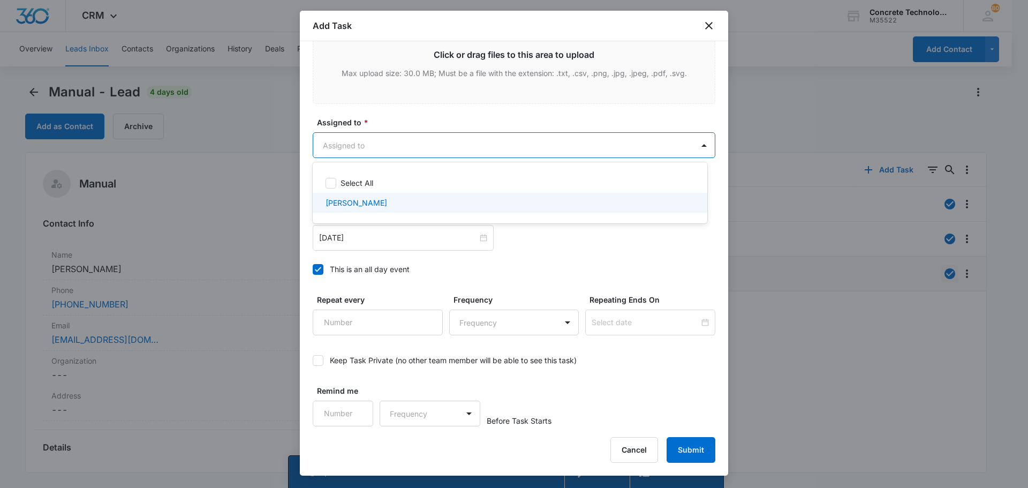
click at [337, 209] on div "[PERSON_NAME]" at bounding box center [510, 203] width 394 height 20
click at [340, 207] on p "[PERSON_NAME]" at bounding box center [356, 204] width 62 height 11
click at [340, 207] on p "[PERSON_NAME]" at bounding box center [356, 202] width 62 height 11
checkbox input "true"
click at [688, 443] on div at bounding box center [514, 244] width 1028 height 488
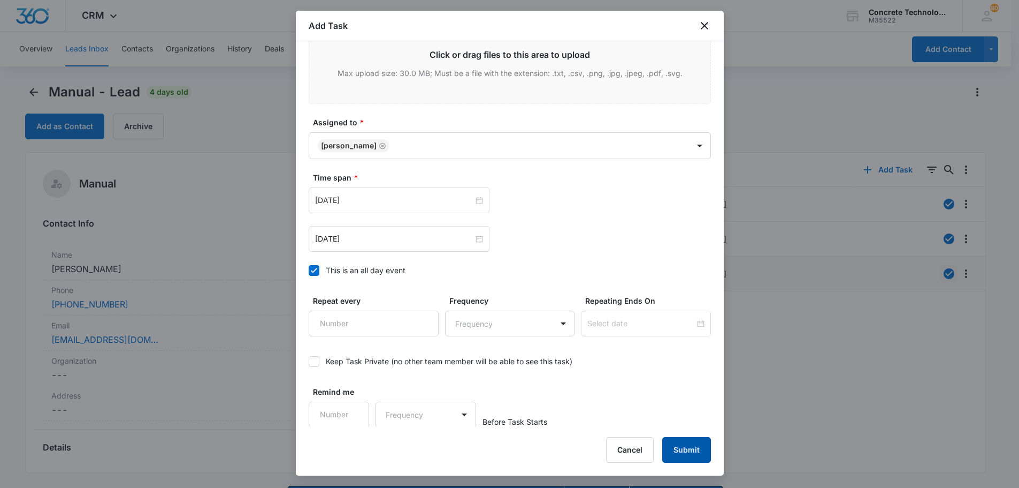
click at [688, 443] on button "Submit" at bounding box center [687, 450] width 49 height 26
click at [688, 443] on div "Cancel Loading Submit" at bounding box center [650, 450] width 122 height 26
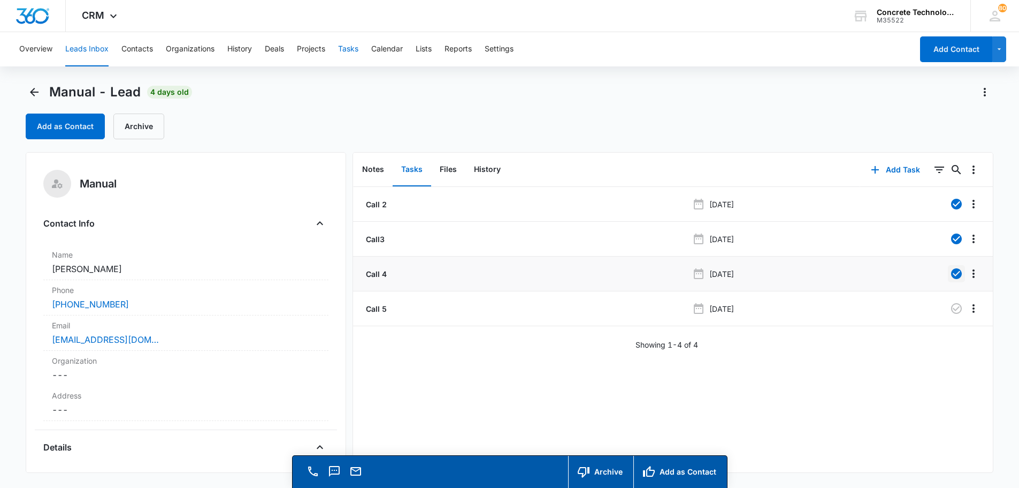
click at [348, 46] on button "Tasks" at bounding box center [348, 49] width 20 height 34
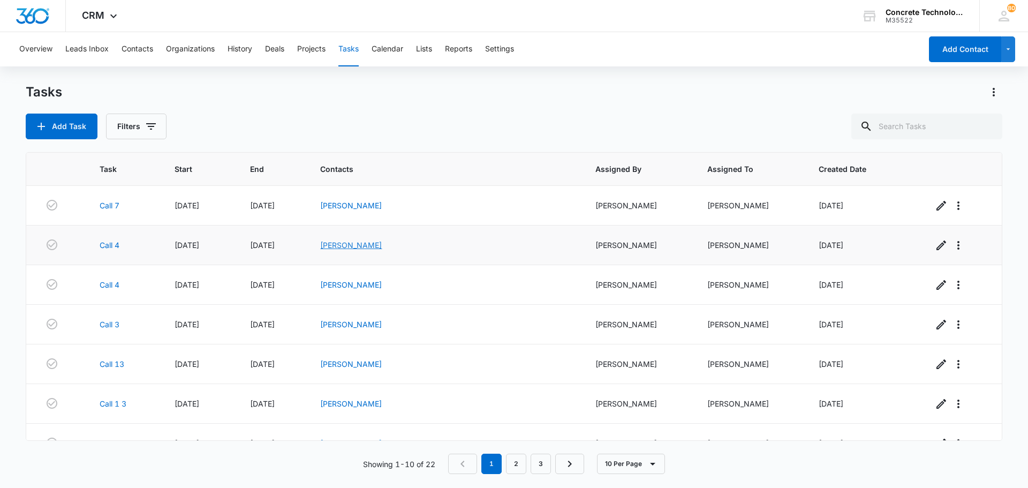
click at [382, 246] on link "[PERSON_NAME]" at bounding box center [351, 244] width 62 height 9
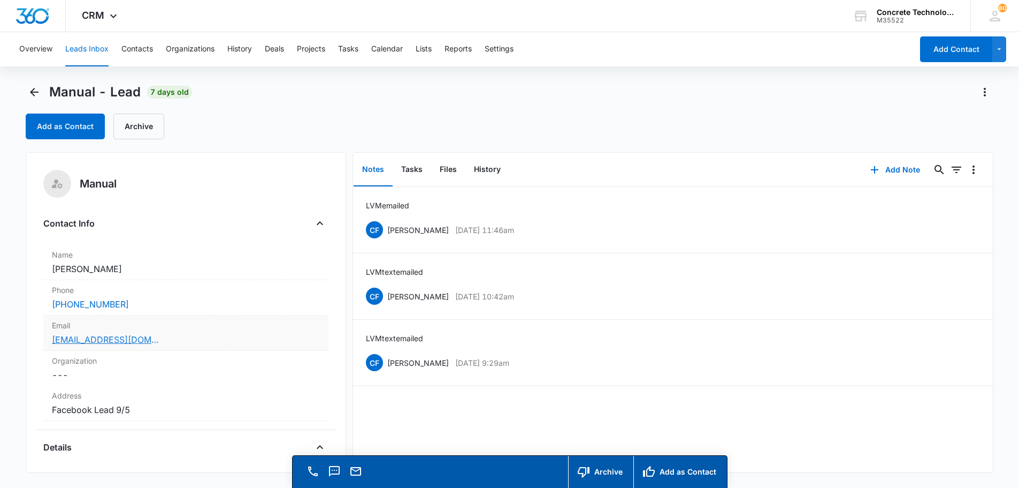
click at [75, 341] on link "[EMAIL_ADDRESS][DOMAIN_NAME]" at bounding box center [105, 339] width 107 height 13
click at [895, 170] on button "Add Note" at bounding box center [895, 170] width 71 height 26
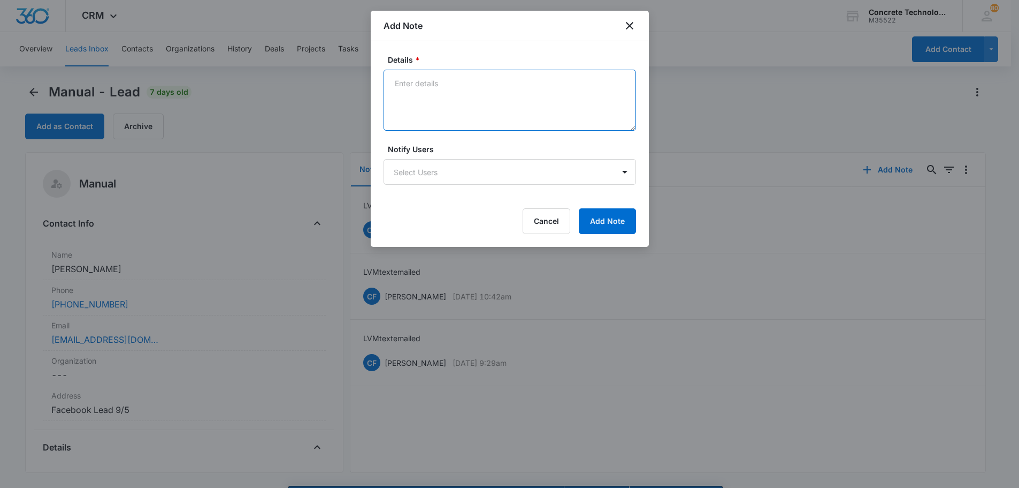
click at [422, 85] on textarea "Details *" at bounding box center [510, 100] width 253 height 61
type textarea "LVM emailed text"
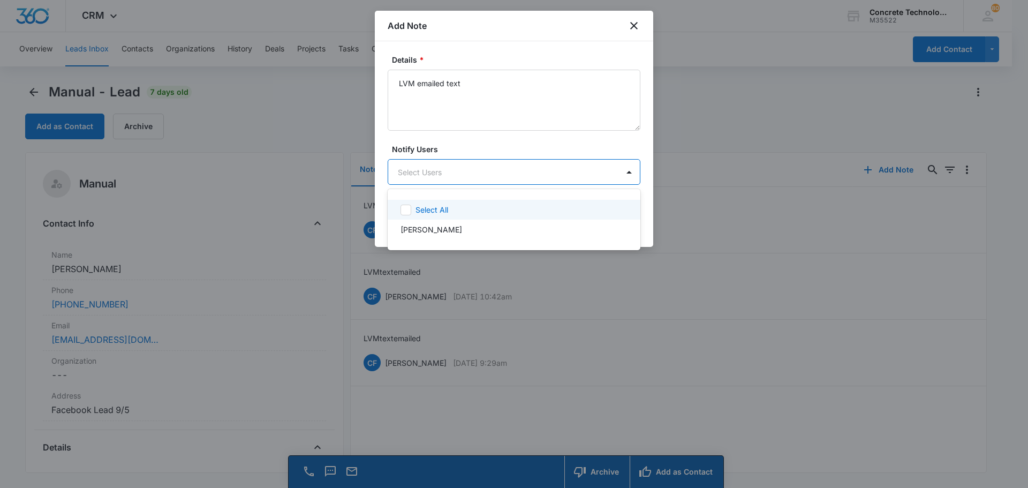
click at [436, 166] on body "CRM Apps Reputation Websites Forms CRM Email Social Content Ads Intelligence Fi…" at bounding box center [514, 244] width 1028 height 488
click at [449, 227] on div "[PERSON_NAME]" at bounding box center [512, 229] width 225 height 11
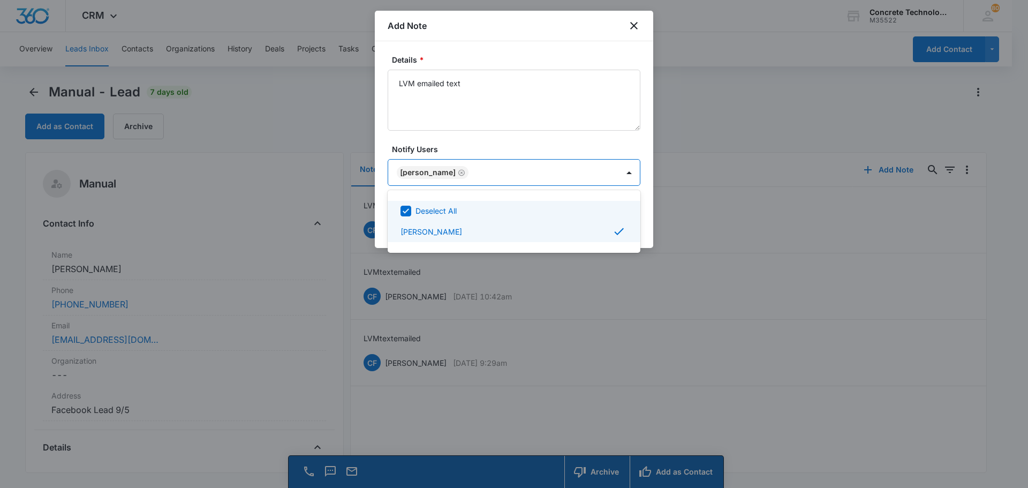
click at [620, 171] on div at bounding box center [514, 244] width 1028 height 488
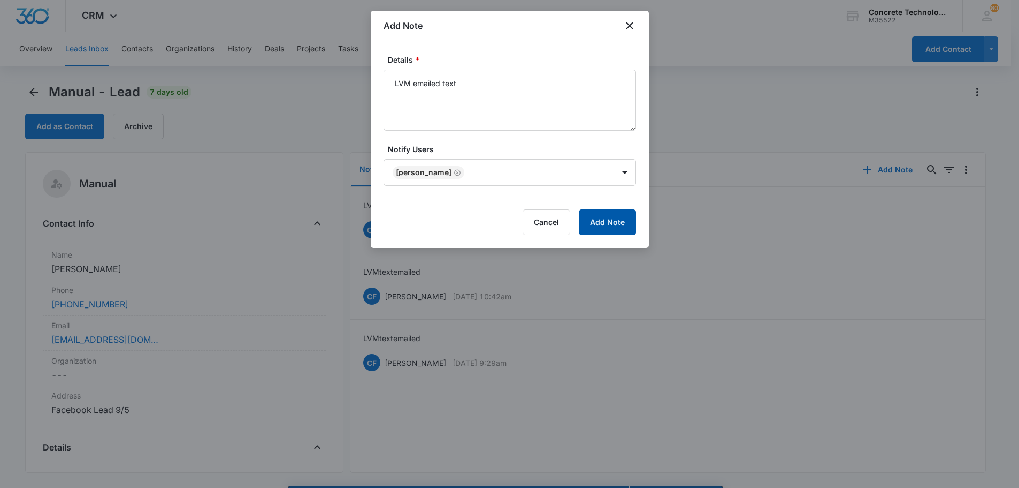
click at [608, 220] on button "Add Note" at bounding box center [607, 222] width 57 height 26
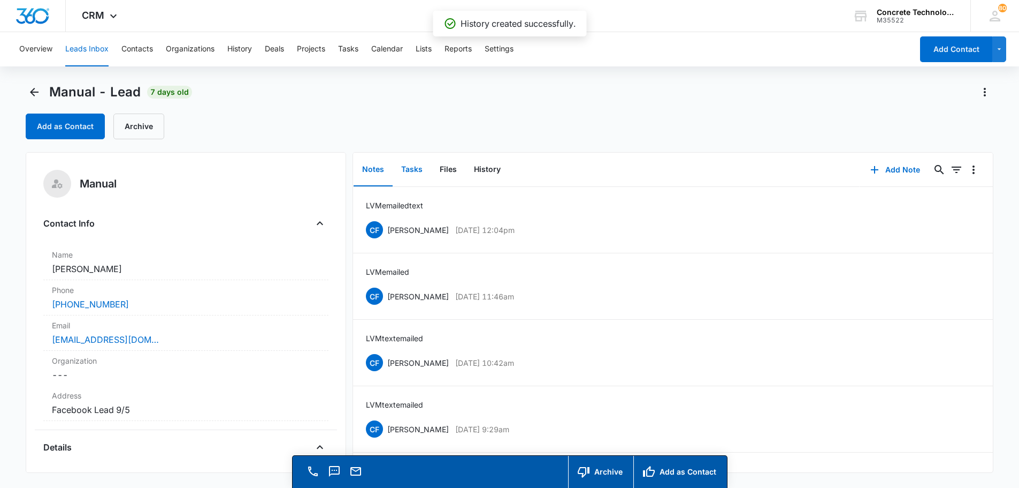
click at [406, 170] on button "Tasks" at bounding box center [412, 169] width 39 height 33
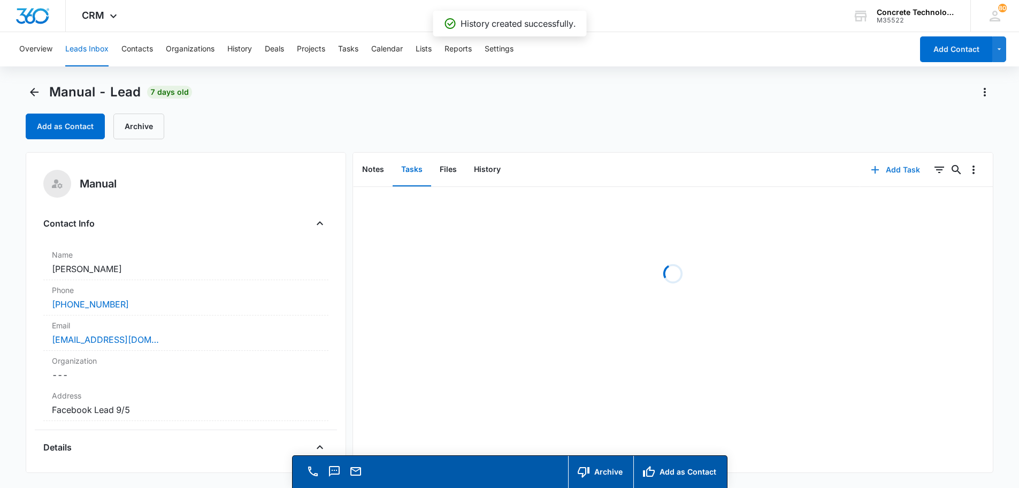
click at [888, 170] on button "Add Task" at bounding box center [896, 170] width 71 height 26
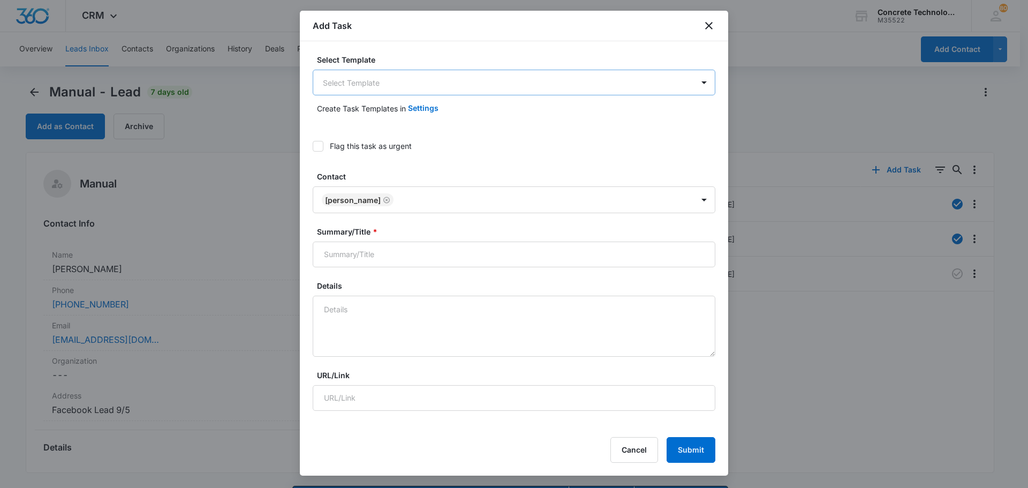
click at [345, 85] on body "CRM Apps Reputation Websites Forms CRM Email Social Content Ads Intelligence Fi…" at bounding box center [514, 259] width 1028 height 518
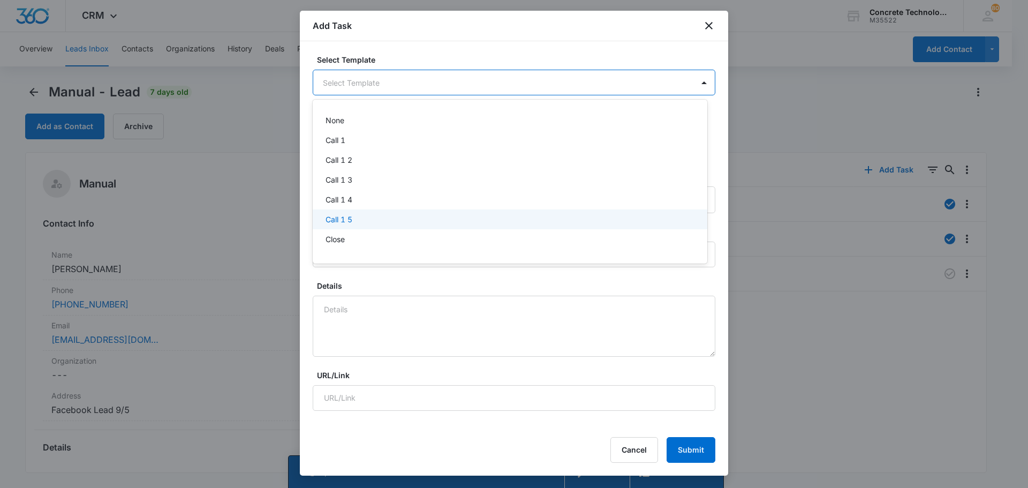
click at [334, 216] on p "Call 1 5" at bounding box center [338, 219] width 27 height 11
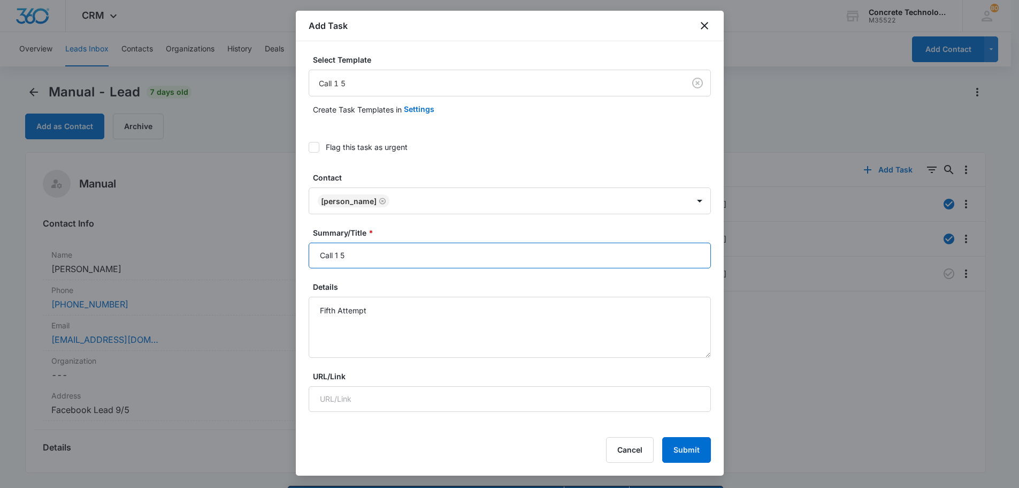
click at [338, 254] on input "Call 1 5" at bounding box center [510, 255] width 402 height 26
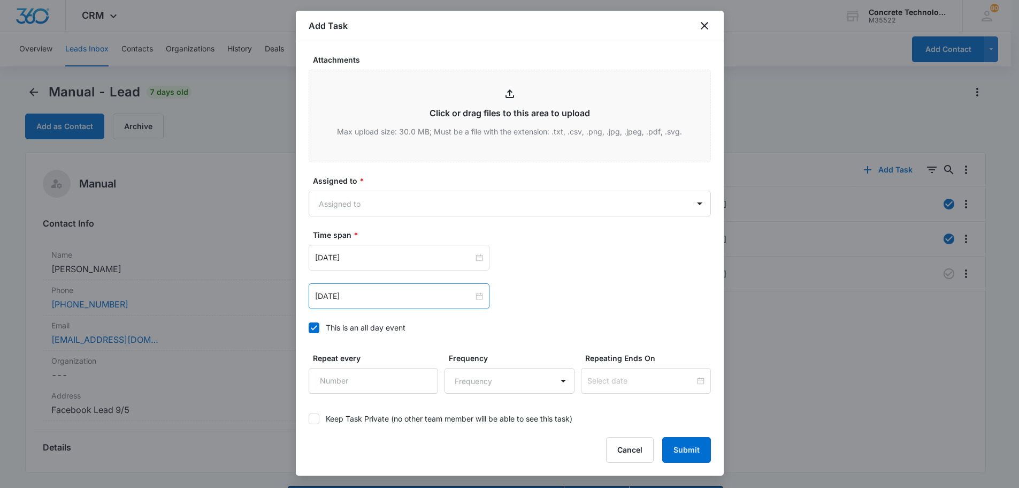
scroll to position [535, 0]
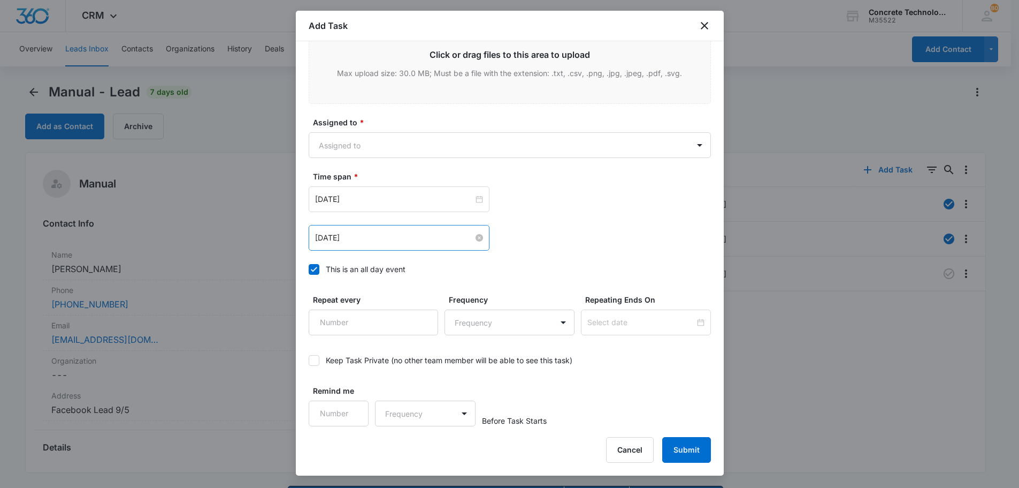
type input "Call 5"
click at [336, 233] on input "[DATE]" at bounding box center [394, 238] width 158 height 12
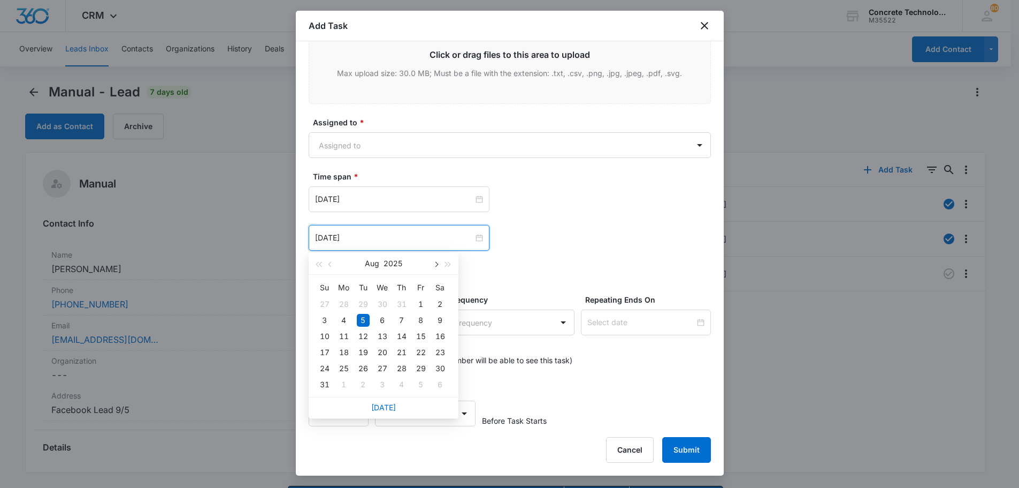
click at [436, 263] on span "button" at bounding box center [435, 264] width 5 height 5
type input "[DATE]"
click at [361, 336] on div "16" at bounding box center [363, 336] width 13 height 13
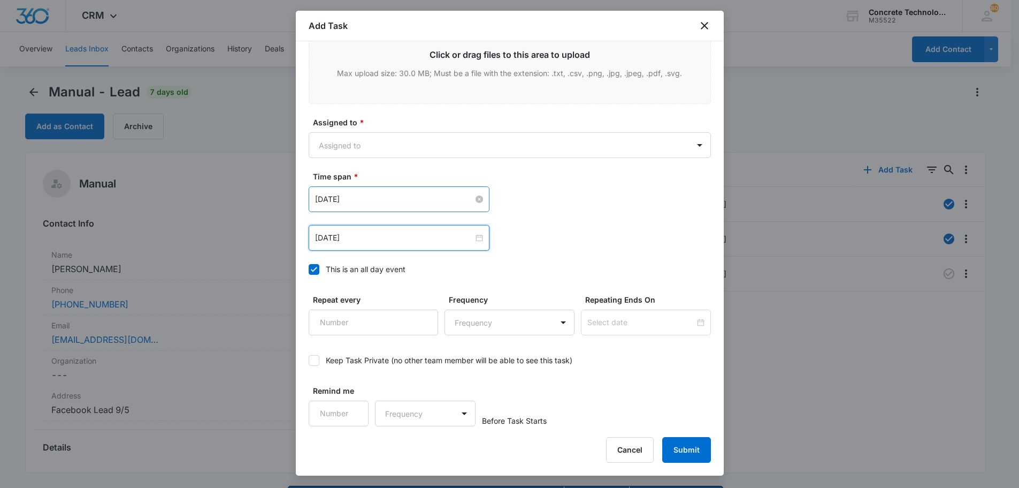
click at [356, 198] on input "[DATE]" at bounding box center [394, 199] width 158 height 12
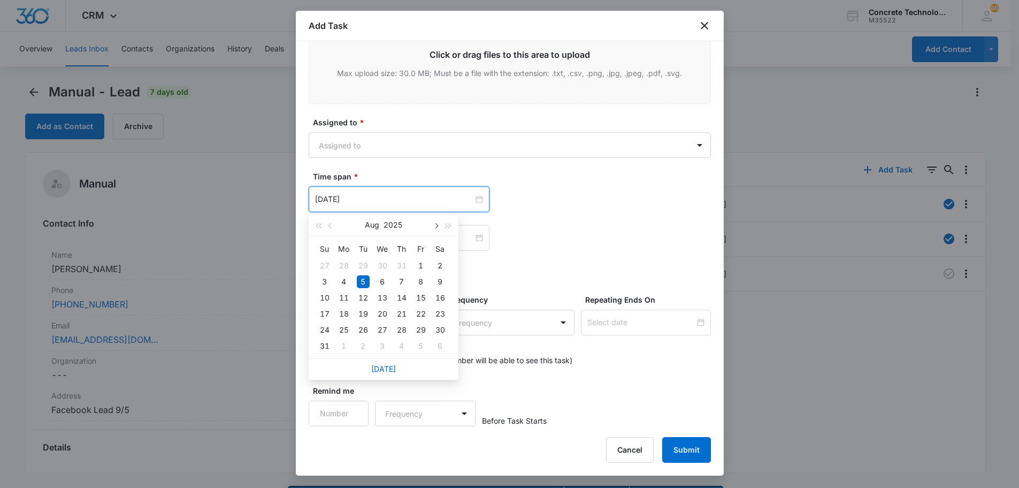
click at [436, 229] on button "button" at bounding box center [436, 224] width 12 height 21
type input "[DATE]"
click at [362, 297] on div "16" at bounding box center [363, 297] width 13 height 13
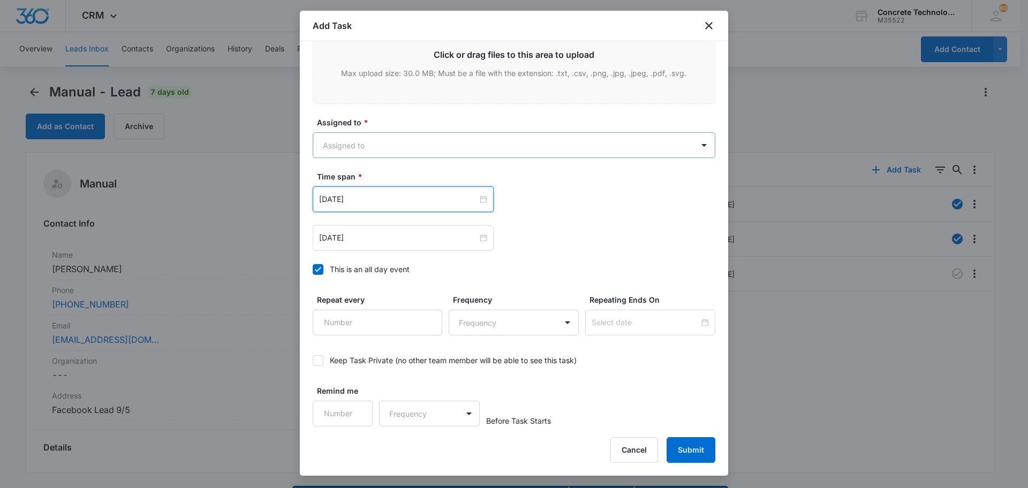
click at [347, 143] on body "CRM Apps Reputation Websites Forms CRM Email Social Content Ads Intelligence Fi…" at bounding box center [514, 259] width 1028 height 518
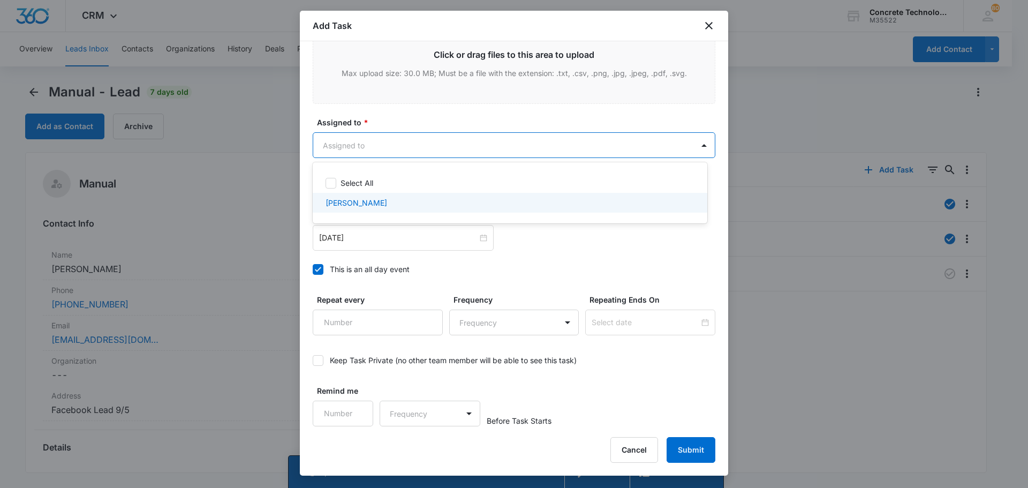
click at [352, 204] on p "[PERSON_NAME]" at bounding box center [356, 202] width 62 height 11
checkbox input "true"
click at [690, 453] on div at bounding box center [514, 244] width 1028 height 488
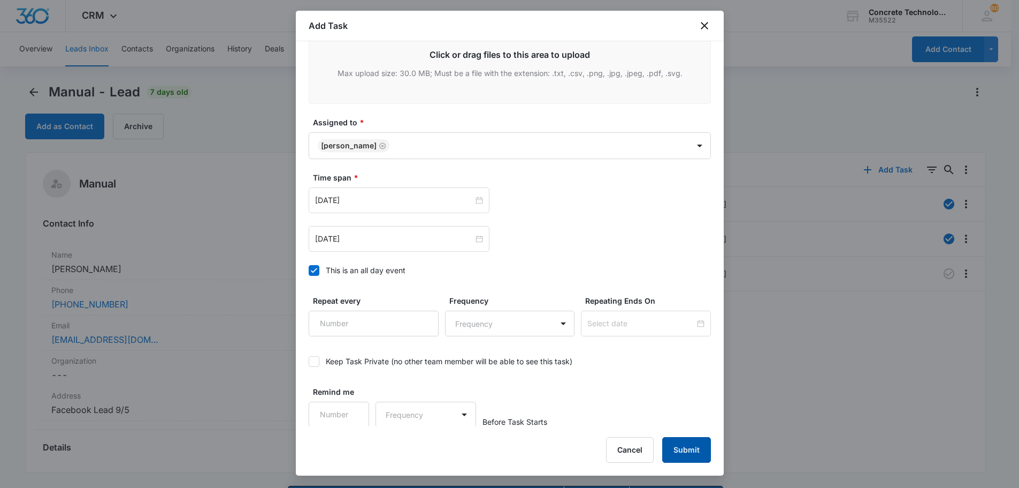
click at [686, 448] on button "Submit" at bounding box center [687, 450] width 49 height 26
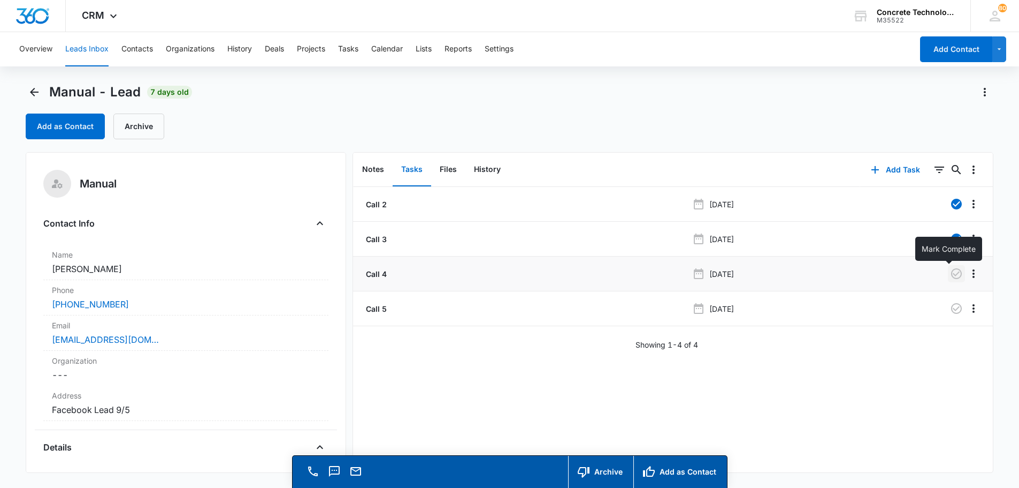
click at [952, 273] on icon "button" at bounding box center [957, 273] width 11 height 11
click at [348, 51] on button "Tasks" at bounding box center [348, 49] width 20 height 34
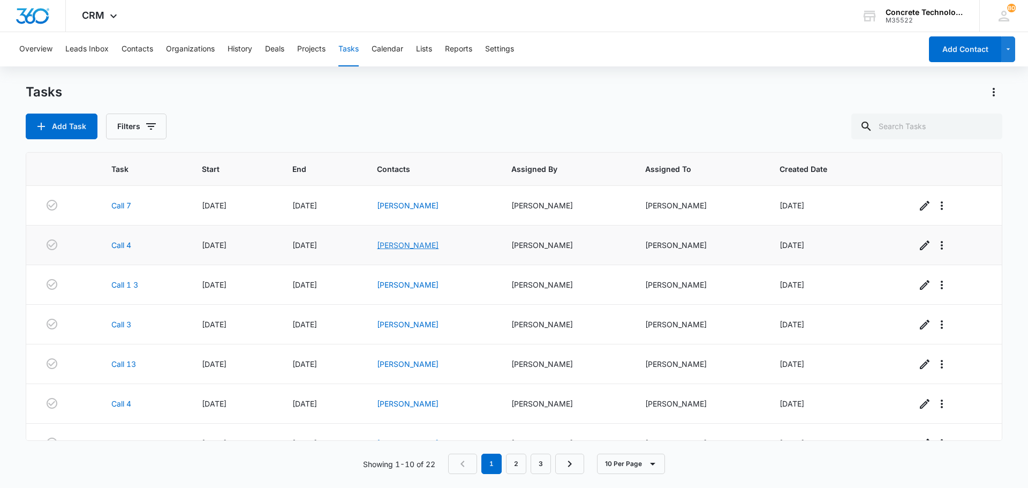
click at [394, 241] on link "[PERSON_NAME]" at bounding box center [408, 244] width 62 height 9
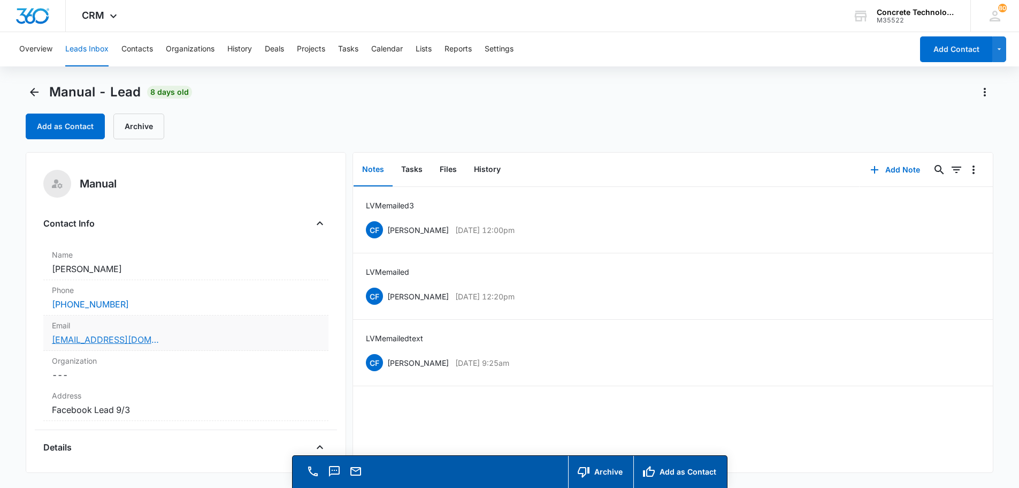
click at [100, 339] on link "[EMAIL_ADDRESS][DOMAIN_NAME]" at bounding box center [105, 339] width 107 height 13
click at [901, 169] on button "Add Note" at bounding box center [895, 170] width 71 height 26
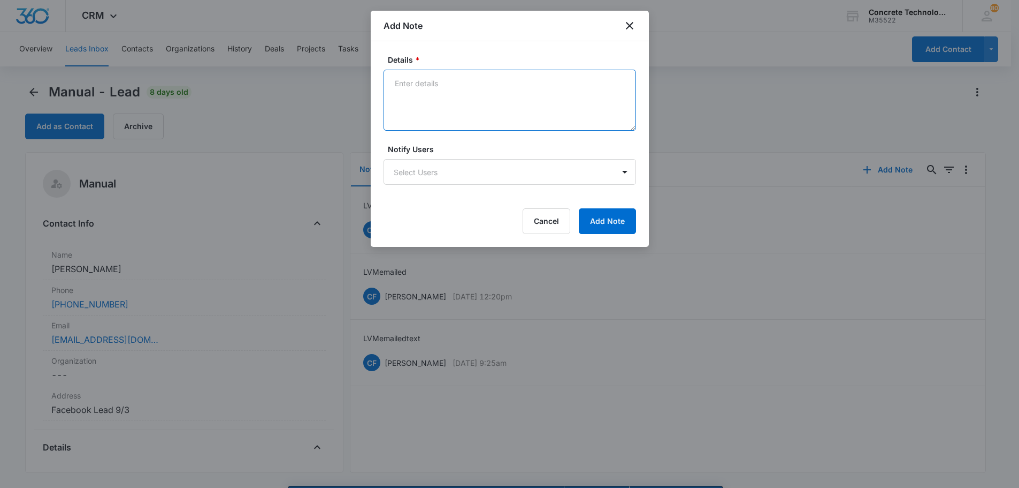
click at [420, 83] on textarea "Details *" at bounding box center [510, 100] width 253 height 61
type textarea "LVM email"
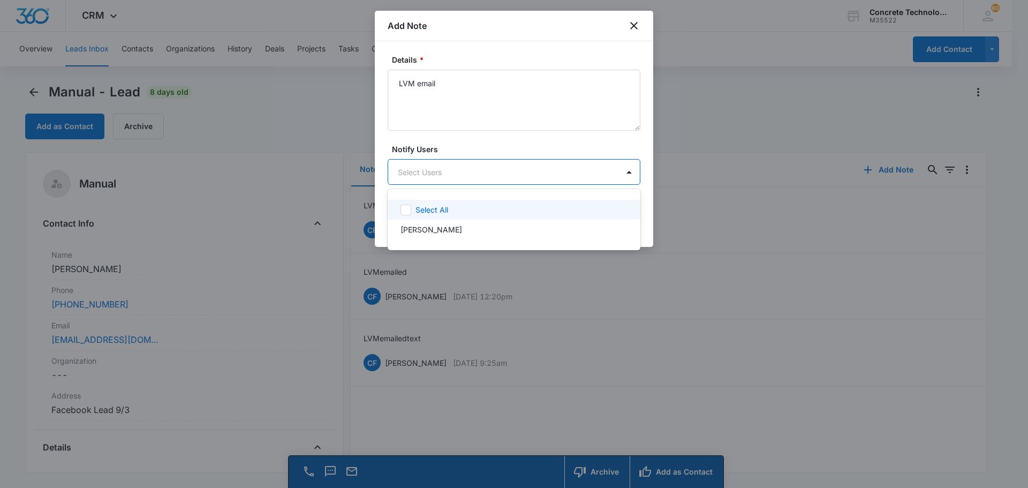
click at [458, 173] on body "CRM Apps Reputation Websites Forms CRM Email Social Content Ads Intelligence Fi…" at bounding box center [514, 244] width 1028 height 488
click at [437, 227] on p "[PERSON_NAME]" at bounding box center [431, 229] width 62 height 11
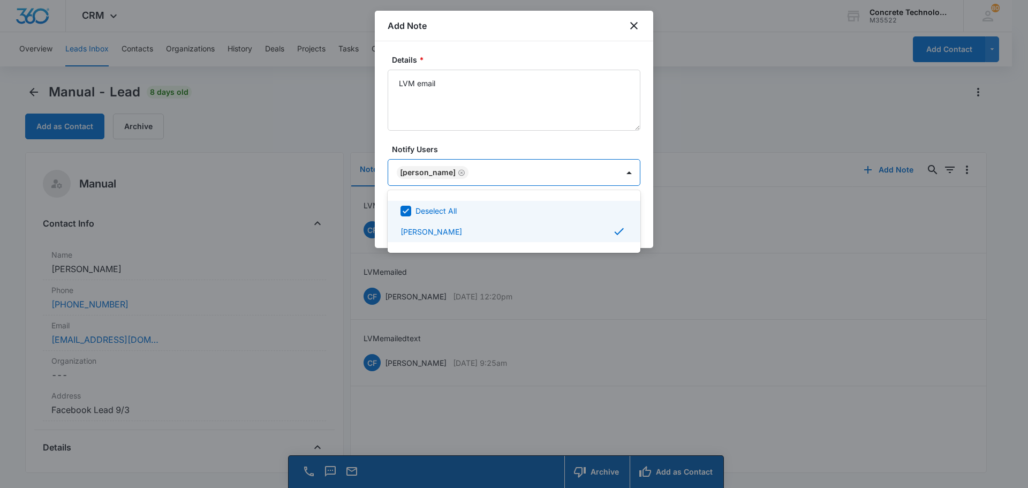
click at [610, 172] on div at bounding box center [514, 244] width 1028 height 488
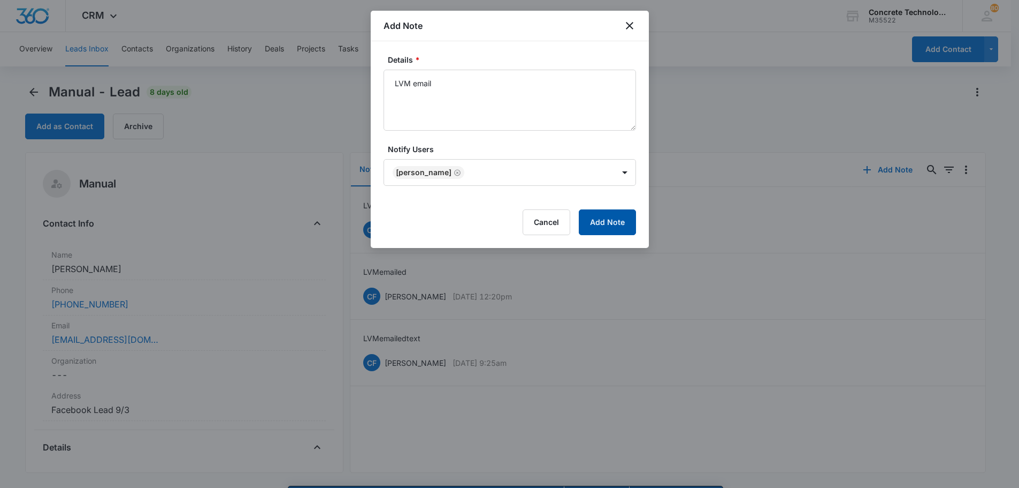
click at [620, 220] on button "Add Note" at bounding box center [607, 222] width 57 height 26
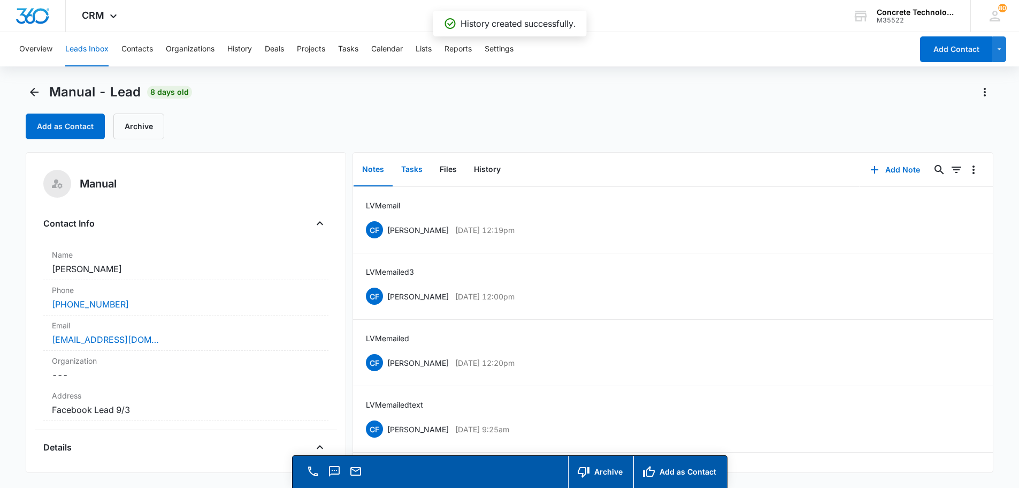
click at [417, 169] on button "Tasks" at bounding box center [412, 169] width 39 height 33
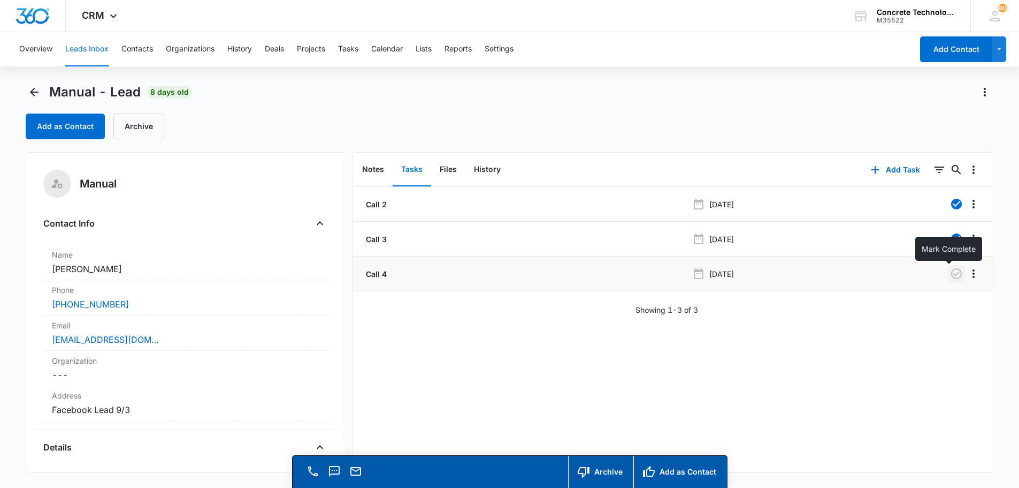
click at [952, 273] on icon "button" at bounding box center [957, 273] width 11 height 11
click at [888, 168] on button "Add Task" at bounding box center [896, 170] width 71 height 26
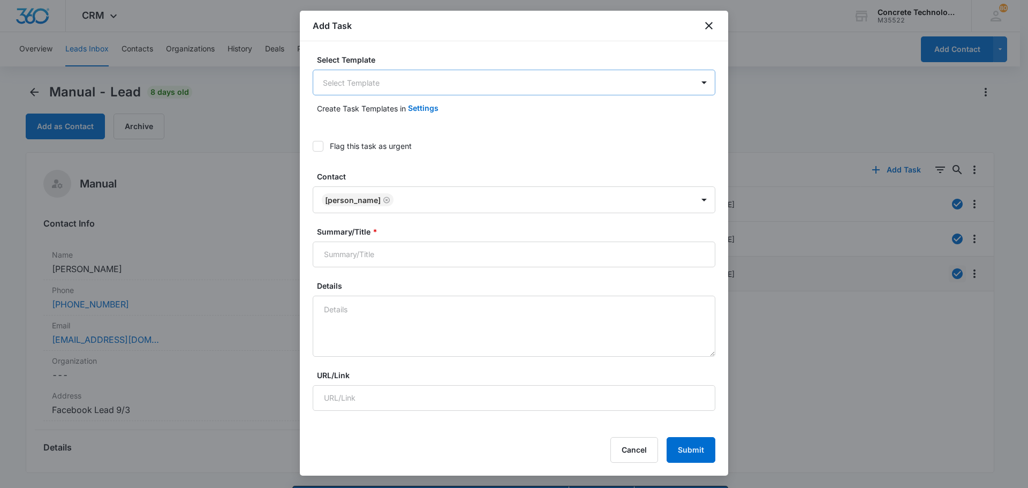
click at [336, 82] on body "CRM Apps Reputation Websites Forms CRM Email Social Content Ads Intelligence Fi…" at bounding box center [514, 259] width 1028 height 518
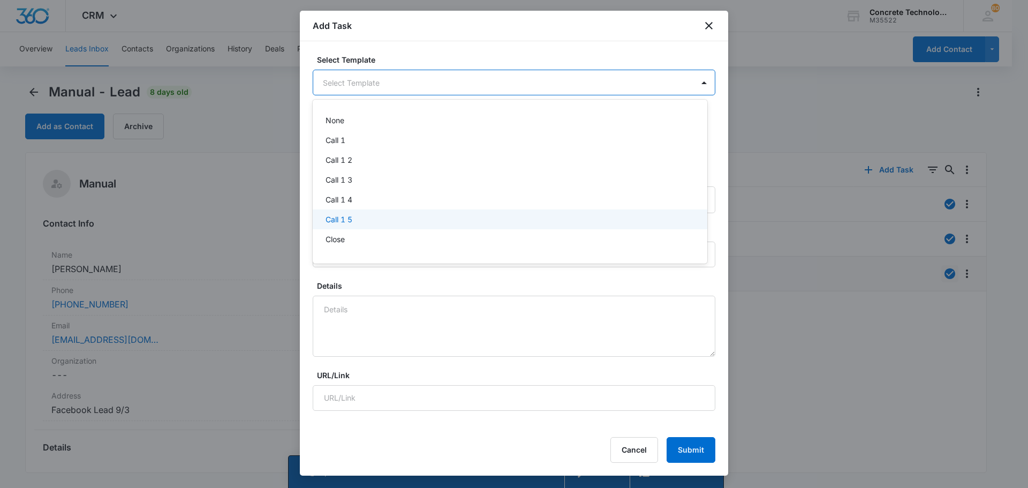
click at [340, 215] on p "Call 1 5" at bounding box center [338, 219] width 27 height 11
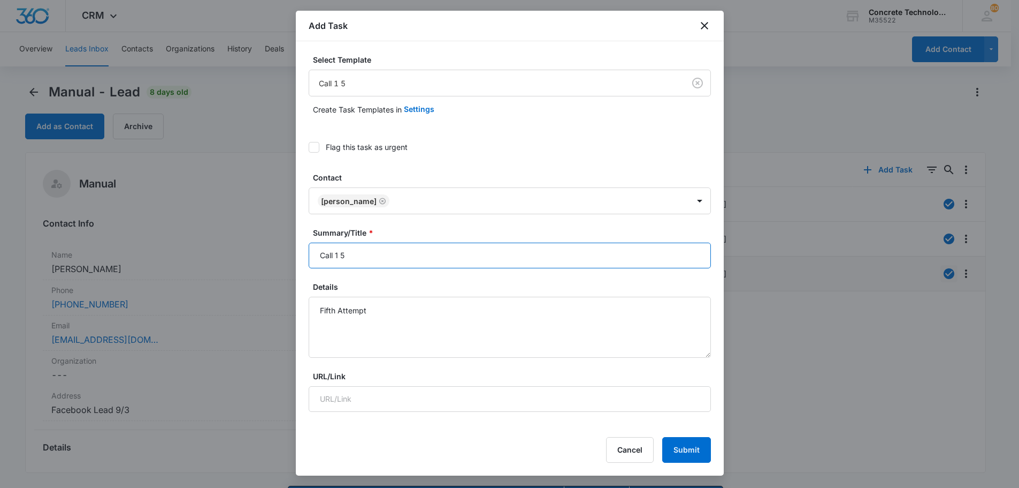
click at [340, 256] on input "Call 1 5" at bounding box center [510, 255] width 402 height 26
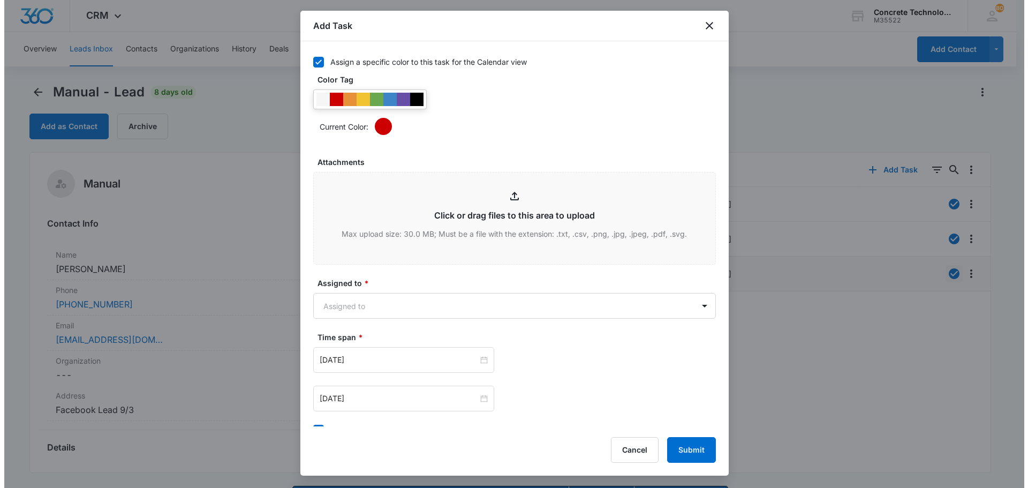
scroll to position [535, 0]
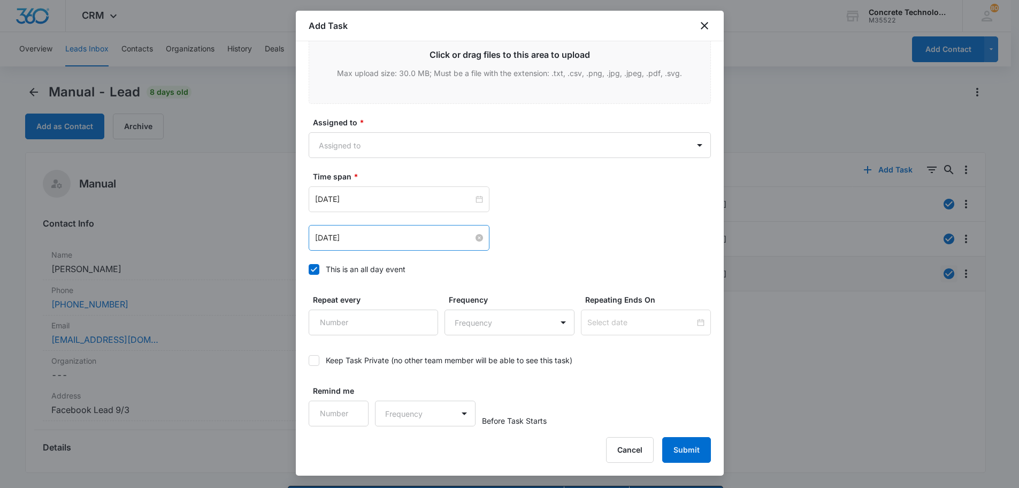
type input "Call5"
click at [381, 240] on input "[DATE]" at bounding box center [394, 238] width 158 height 12
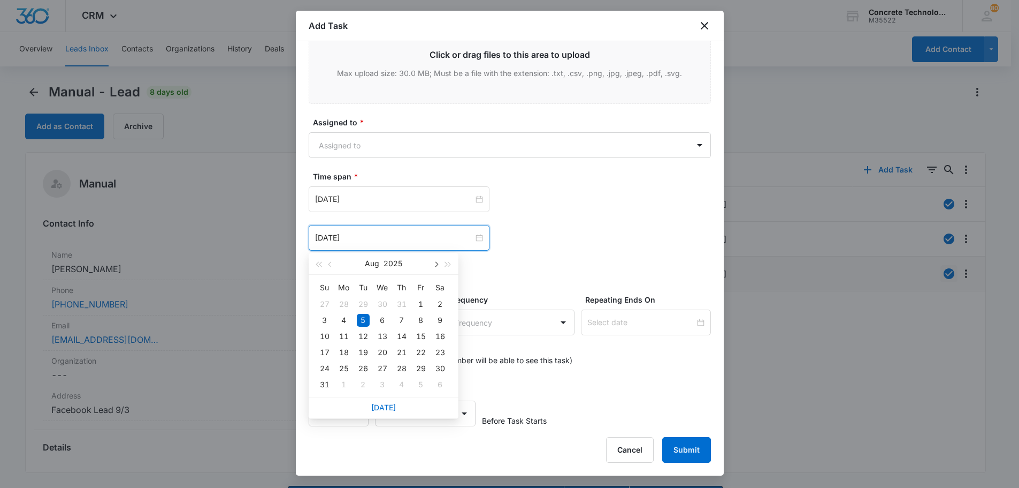
click at [437, 265] on span "button" at bounding box center [435, 264] width 5 height 5
type input "[DATE]"
click at [346, 334] on div "15" at bounding box center [344, 336] width 13 height 13
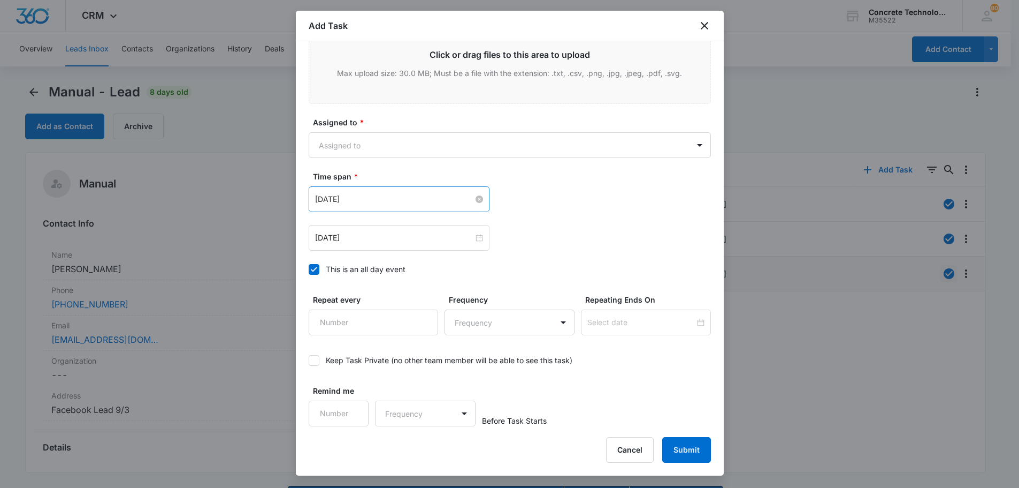
click at [471, 197] on div "[DATE]" at bounding box center [399, 199] width 168 height 12
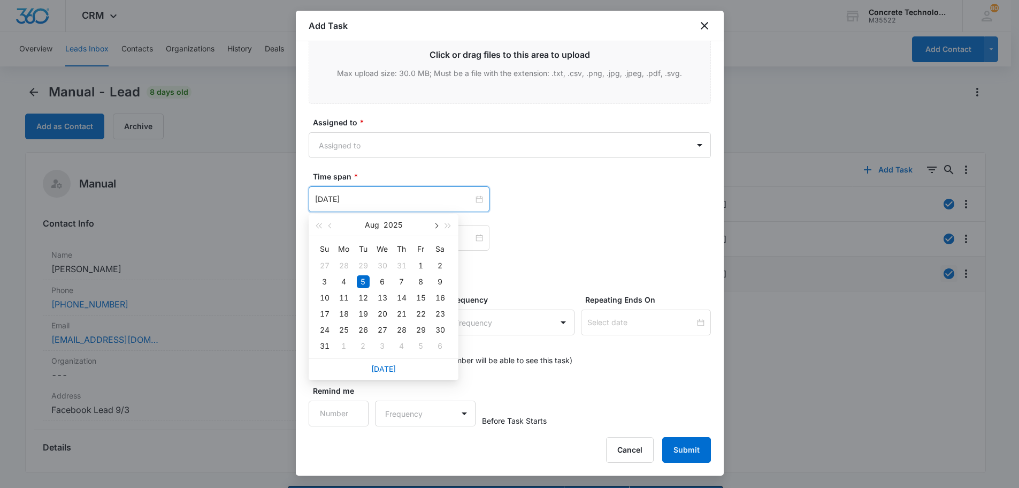
click at [436, 226] on span "button" at bounding box center [435, 225] width 5 height 5
type input "[DATE]"
click at [344, 299] on div "15" at bounding box center [344, 297] width 13 height 13
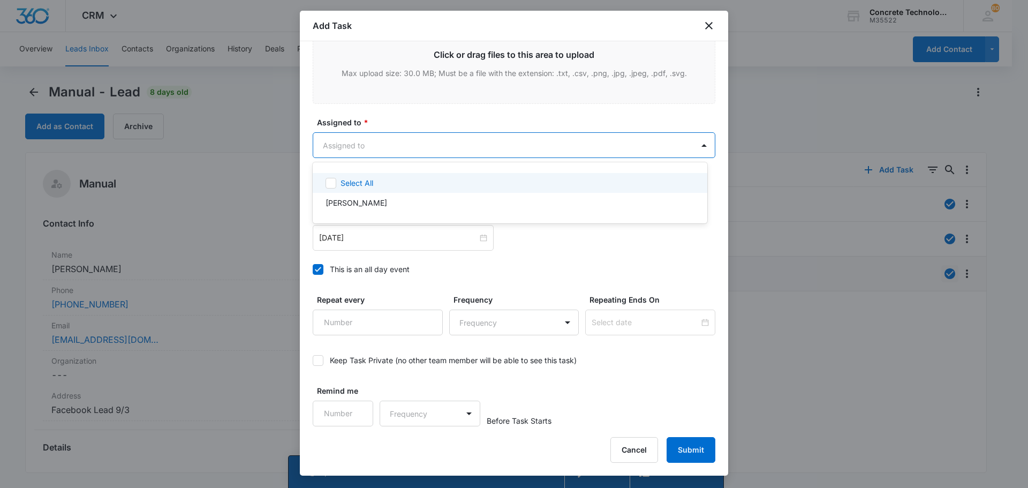
click at [356, 143] on body "CRM Apps Reputation Websites Forms CRM Email Social Content Ads Intelligence Fi…" at bounding box center [514, 244] width 1028 height 488
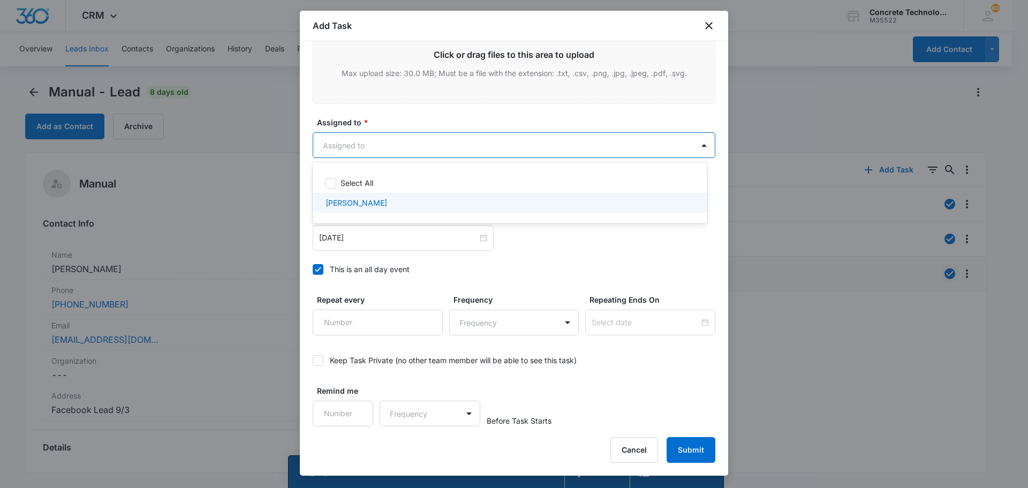
click at [349, 206] on p "[PERSON_NAME]" at bounding box center [356, 202] width 62 height 11
checkbox input "true"
click at [684, 447] on div at bounding box center [514, 244] width 1028 height 488
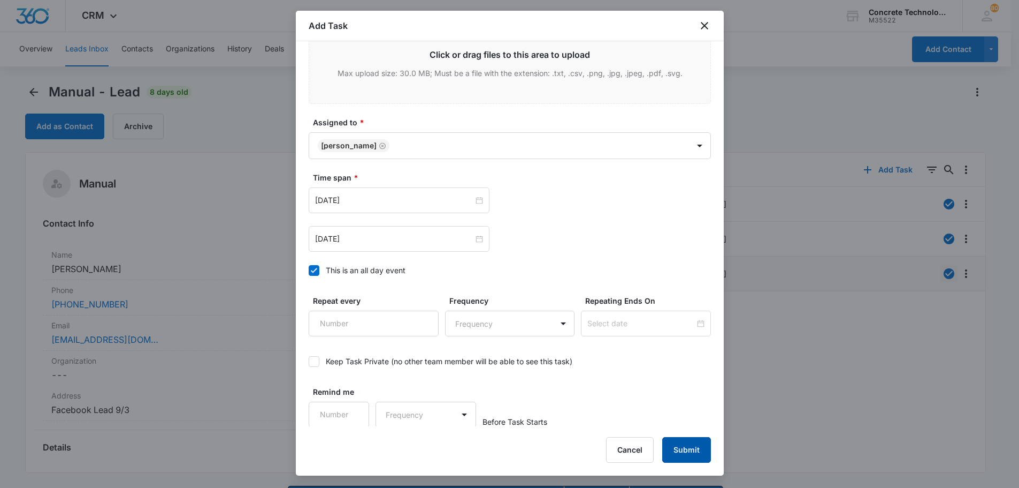
click at [683, 443] on button "Submit" at bounding box center [687, 450] width 49 height 26
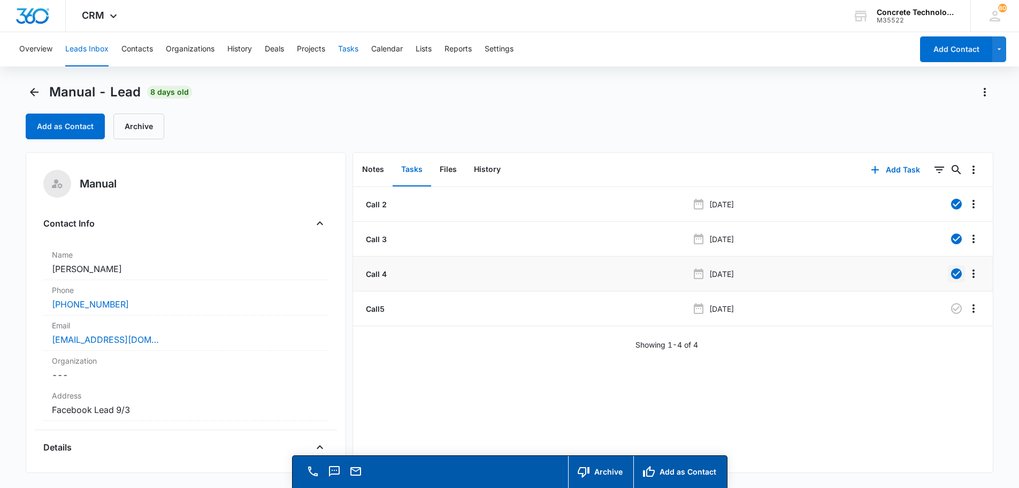
click at [352, 46] on button "Tasks" at bounding box center [348, 49] width 20 height 34
